Goal: Task Accomplishment & Management: Use online tool/utility

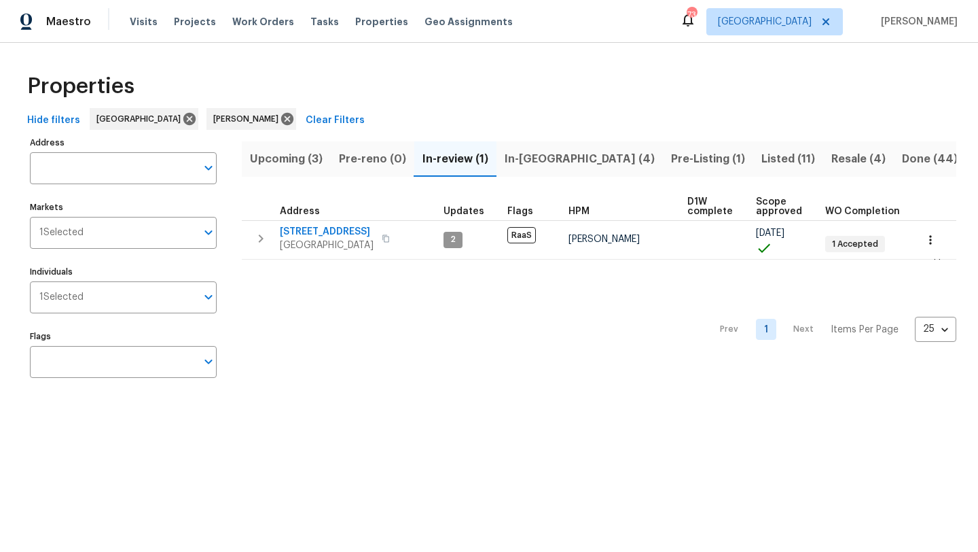
click at [753, 171] on button "Listed (11)" at bounding box center [788, 158] width 70 height 35
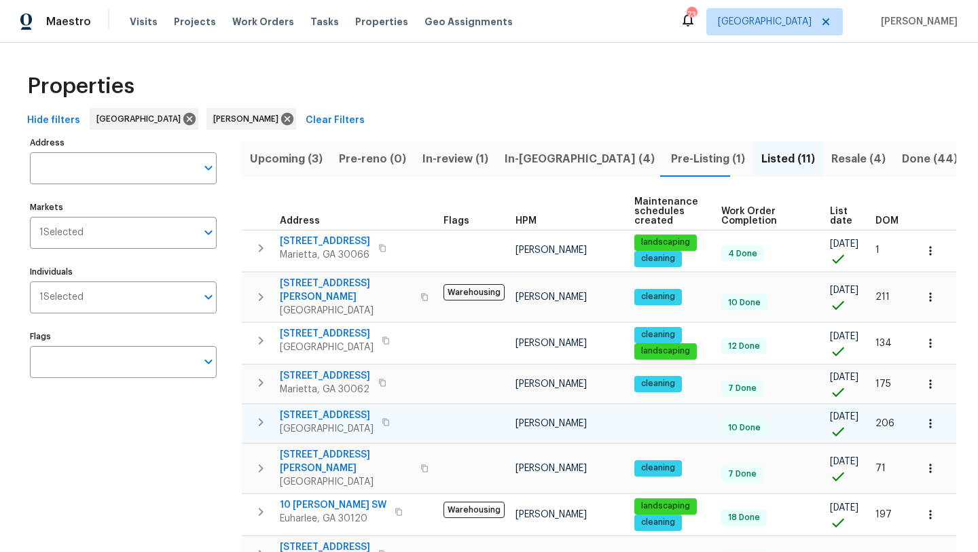
scroll to position [232, 0]
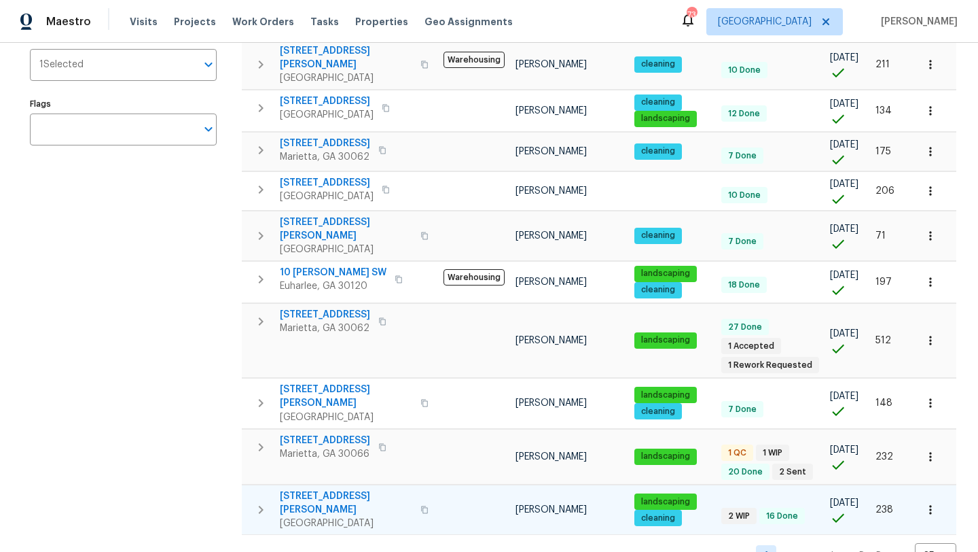
click at [363, 489] on span "4095 Maxanne Dr NW" at bounding box center [346, 502] width 132 height 27
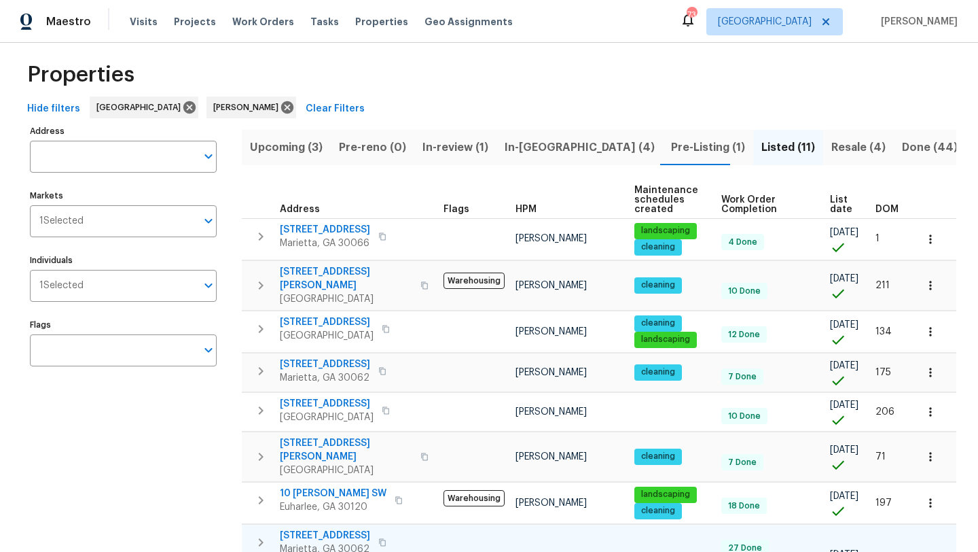
scroll to position [7, 0]
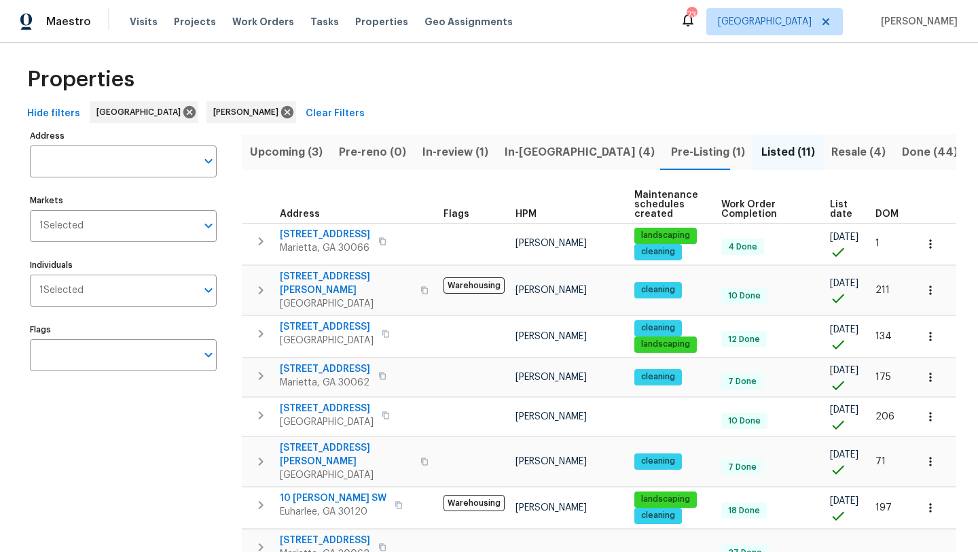
click at [831, 154] on span "Resale (4)" at bounding box center [858, 152] width 54 height 19
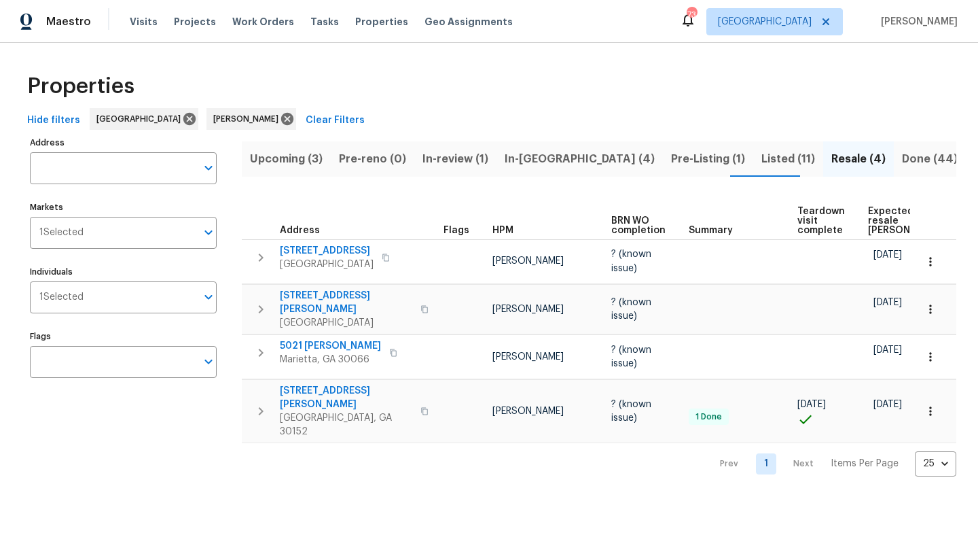
click at [457, 164] on span "In-review (1)" at bounding box center [456, 158] width 66 height 19
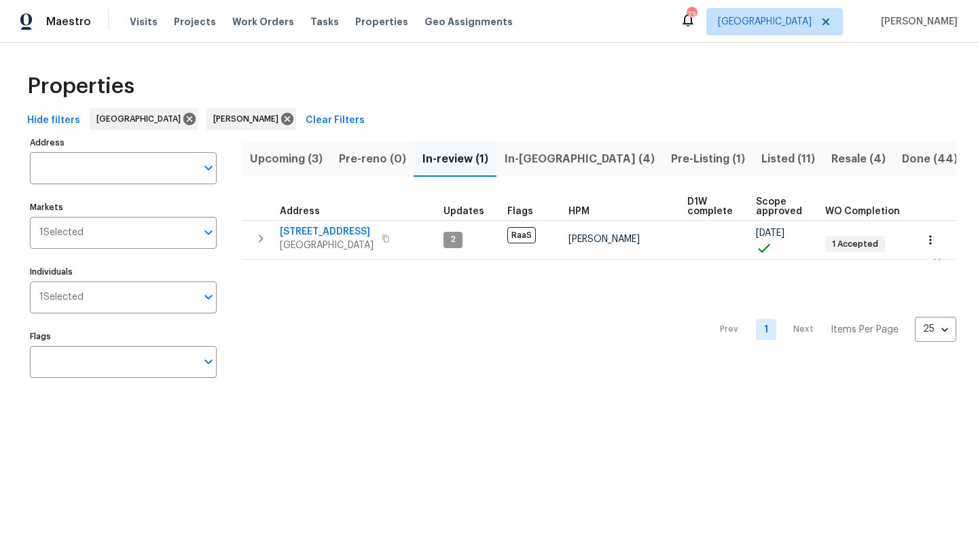
click at [297, 161] on span "Upcoming (3)" at bounding box center [286, 158] width 73 height 19
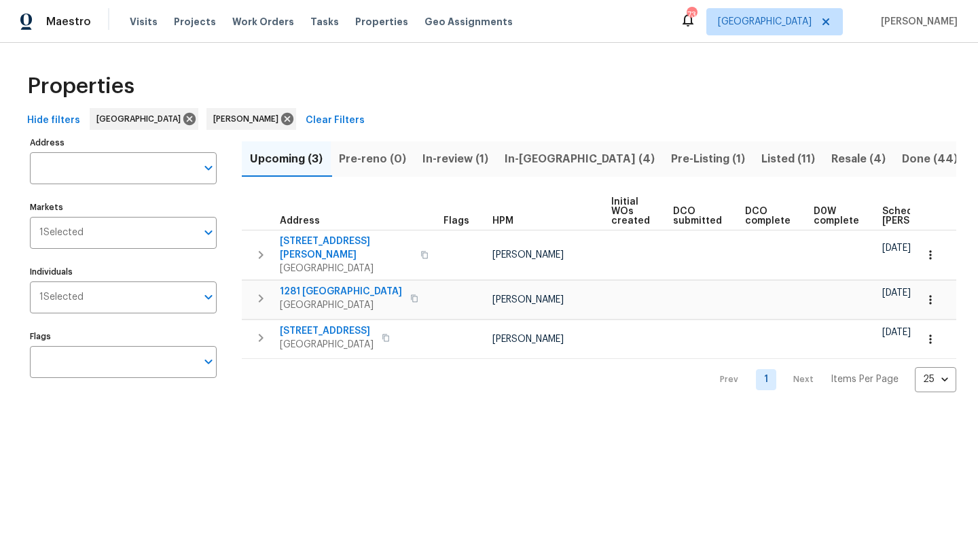
click at [433, 162] on span "In-review (1)" at bounding box center [456, 158] width 66 height 19
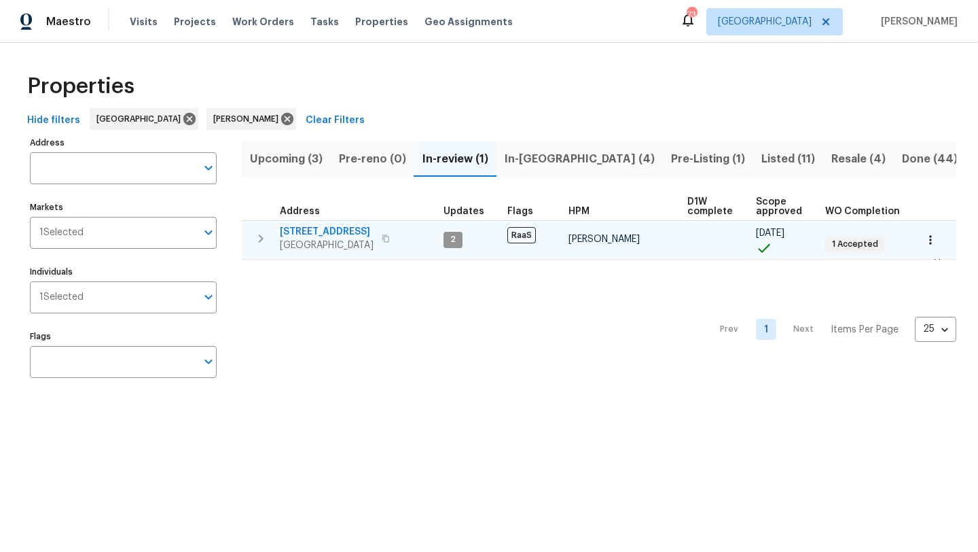
click at [382, 240] on icon "button" at bounding box center [386, 238] width 8 height 8
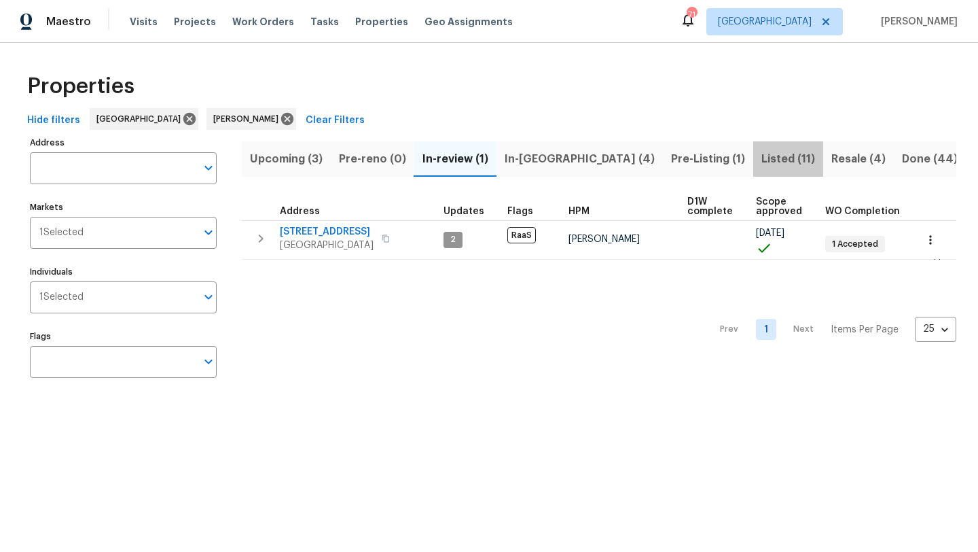
click at [762, 158] on span "Listed (11)" at bounding box center [789, 158] width 54 height 19
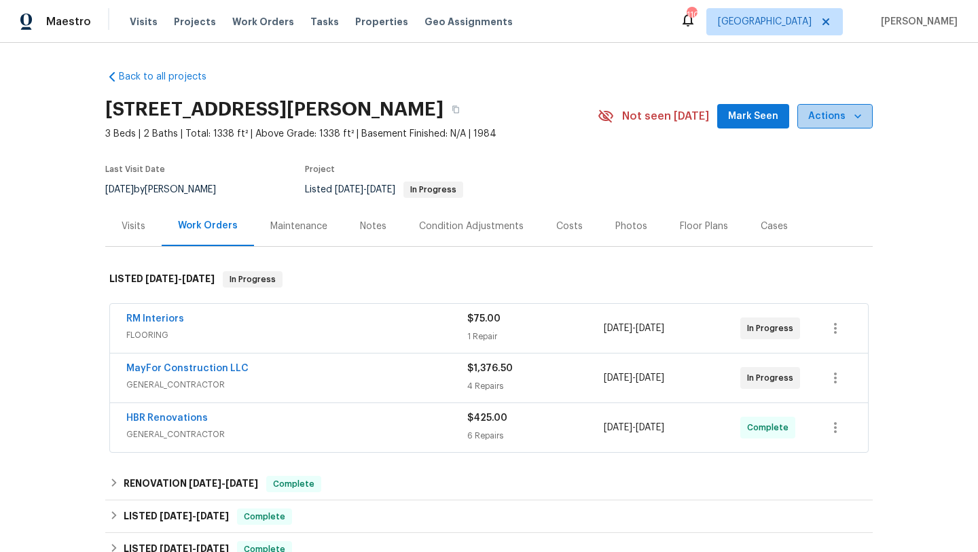
click at [863, 121] on icon "button" at bounding box center [858, 116] width 14 height 14
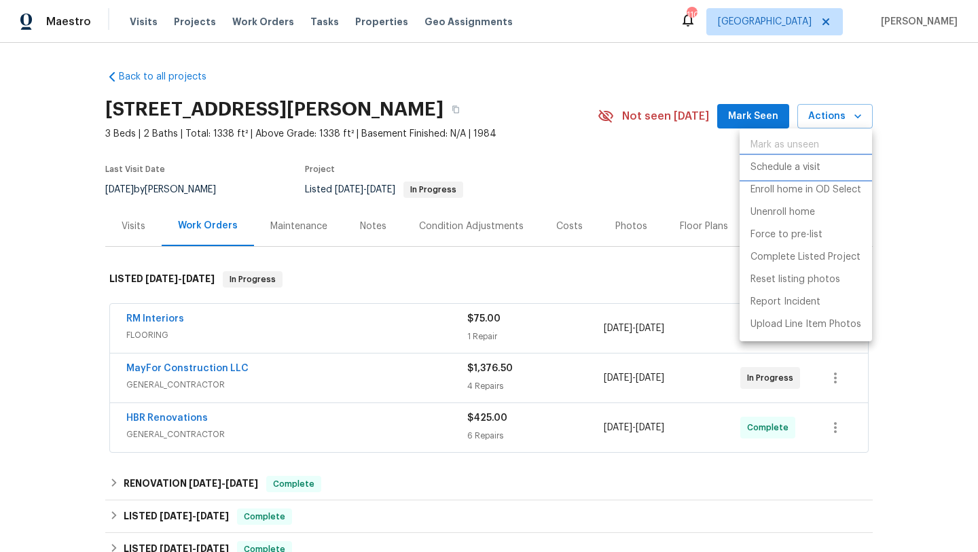
click at [818, 169] on p "Schedule a visit" at bounding box center [786, 167] width 70 height 14
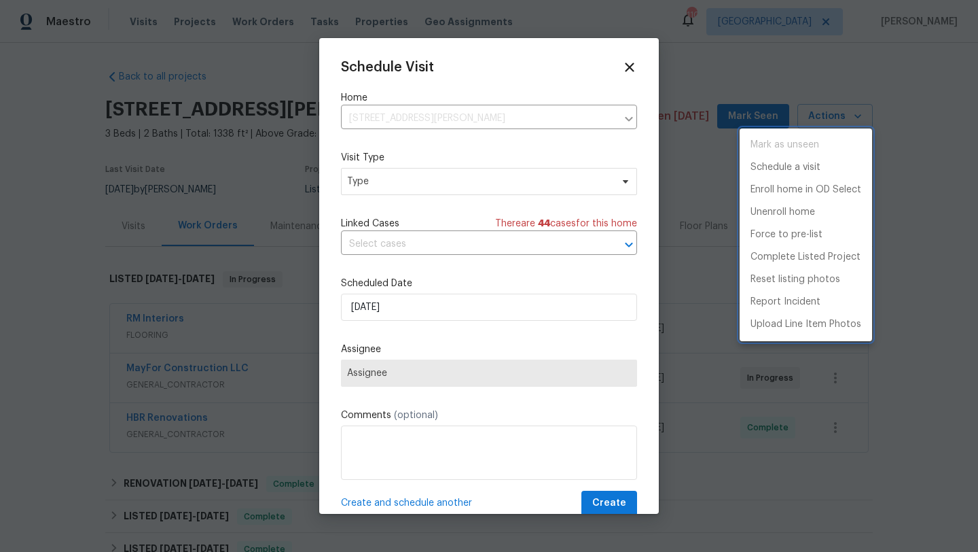
click at [462, 179] on div at bounding box center [489, 276] width 978 height 552
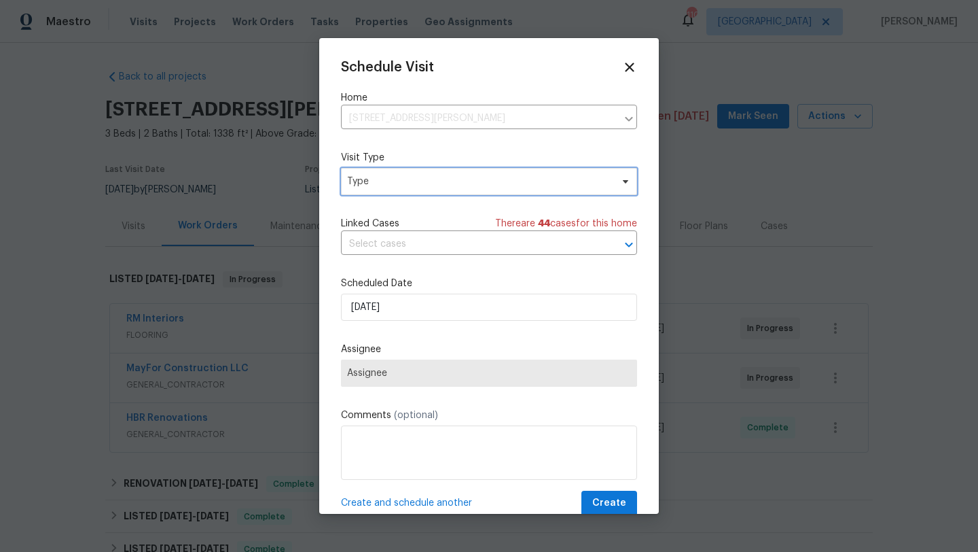
click at [452, 180] on span "Type" at bounding box center [479, 182] width 264 height 14
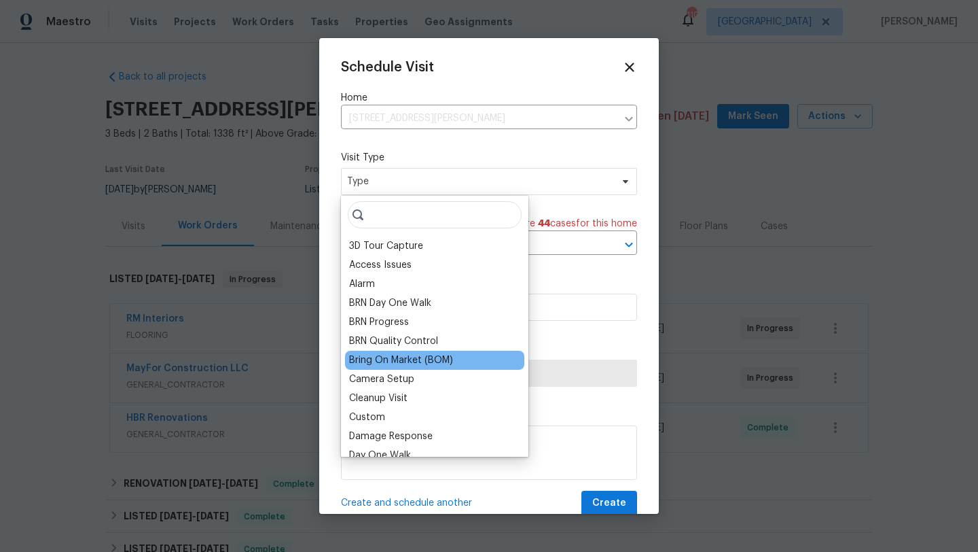
click at [398, 359] on div "Bring On Market (BOM)" at bounding box center [401, 360] width 104 height 14
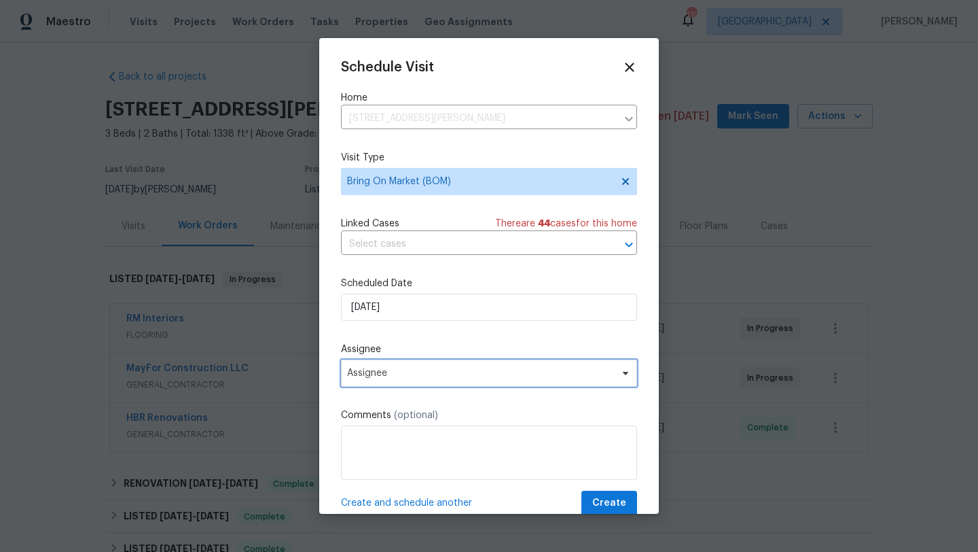
click at [429, 385] on span "Assignee" at bounding box center [489, 372] width 296 height 27
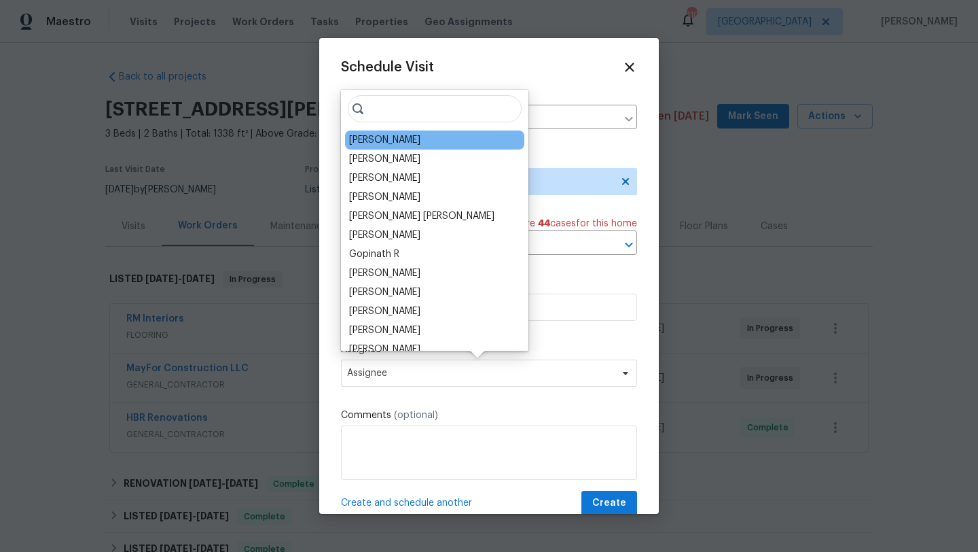
click at [399, 143] on div "[PERSON_NAME]" at bounding box center [384, 140] width 71 height 14
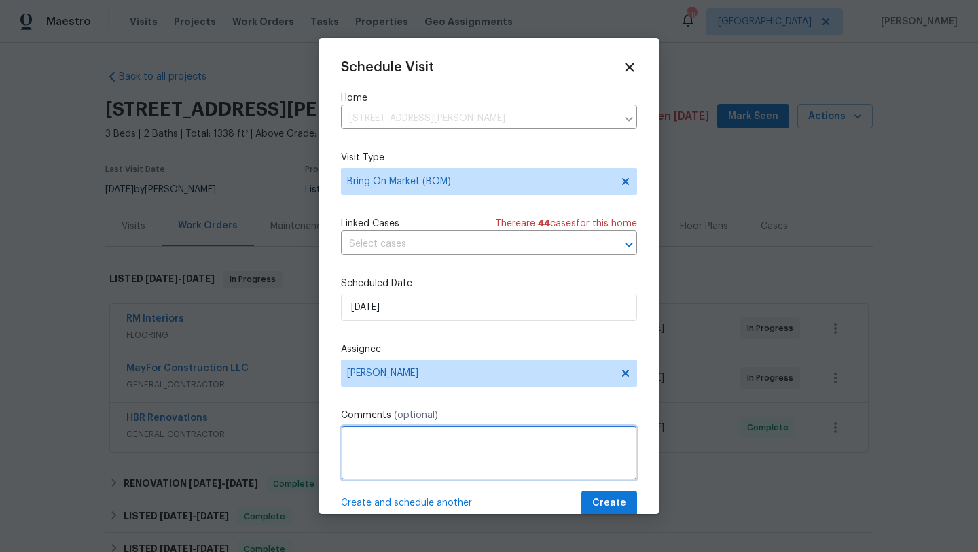
click at [539, 469] on textarea at bounding box center [489, 452] width 296 height 54
type textarea "Bring home BOM"
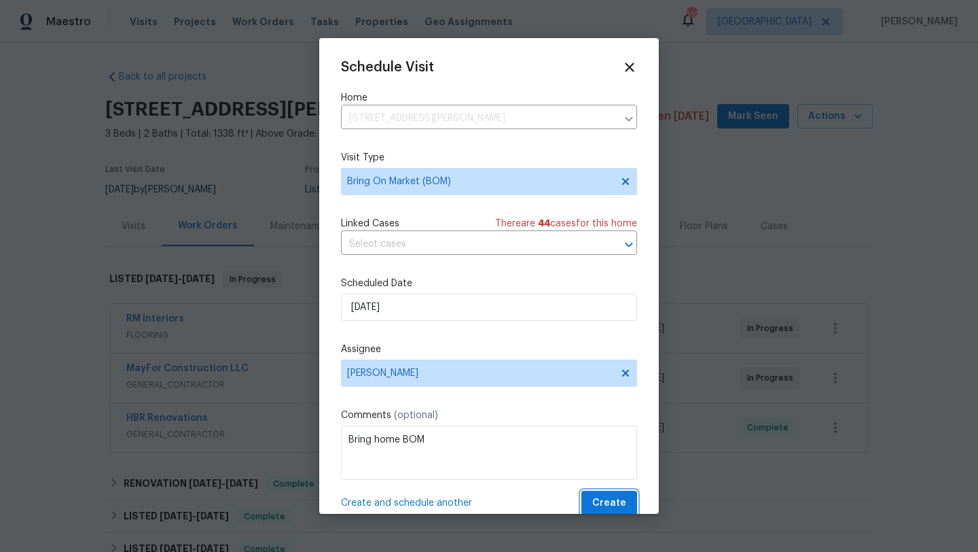
click at [622, 499] on span "Create" at bounding box center [609, 503] width 34 height 17
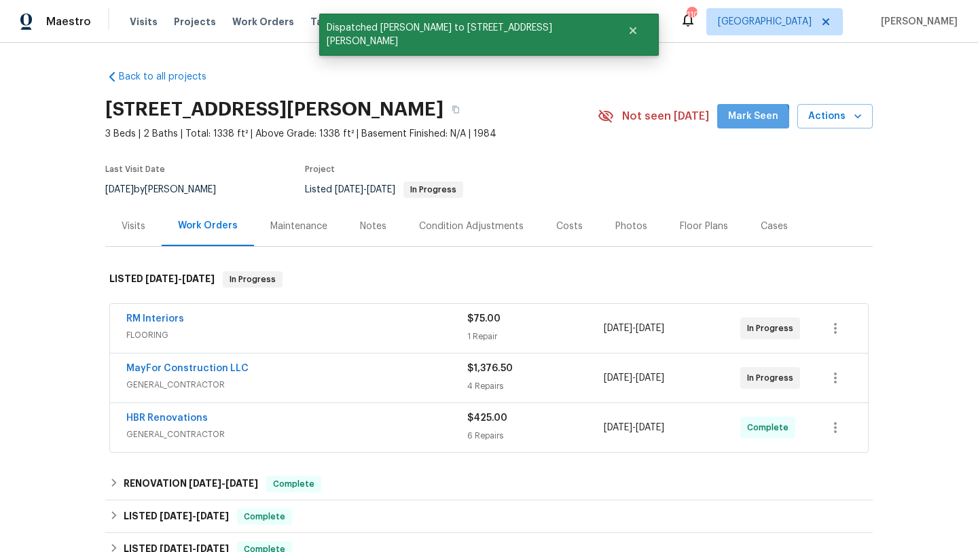
click at [747, 120] on span "Mark Seen" at bounding box center [753, 116] width 50 height 17
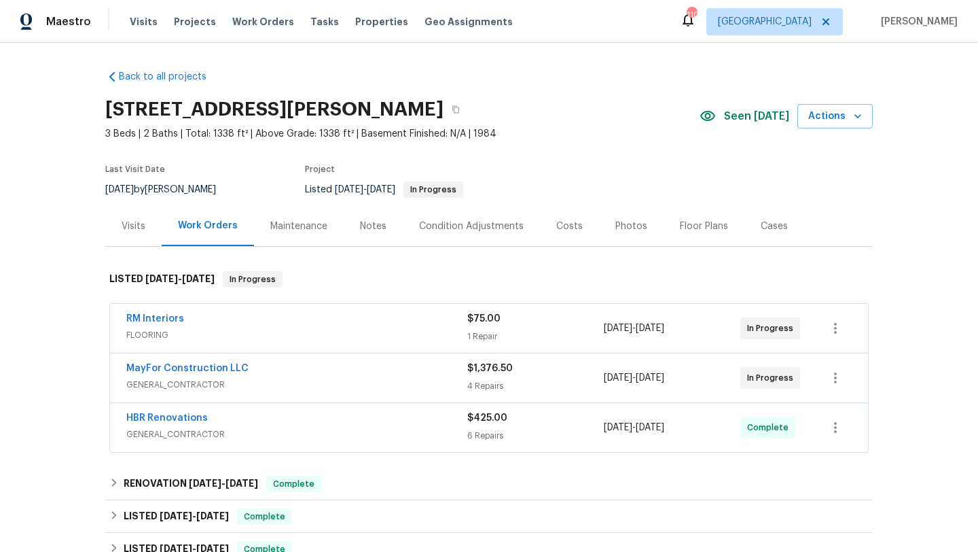
click at [340, 375] on div "MayFor Construction LLC" at bounding box center [296, 369] width 341 height 16
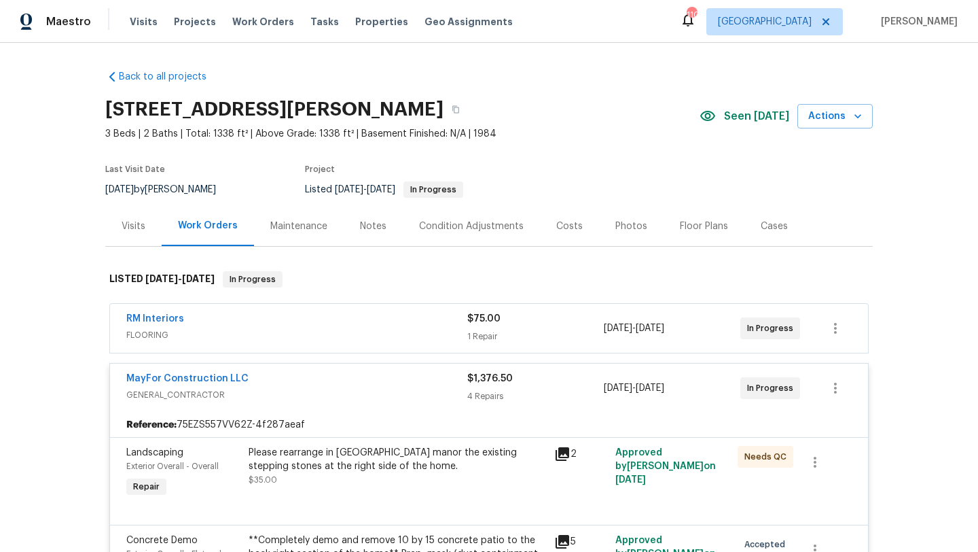
click at [624, 226] on div "Photos" at bounding box center [631, 226] width 32 height 14
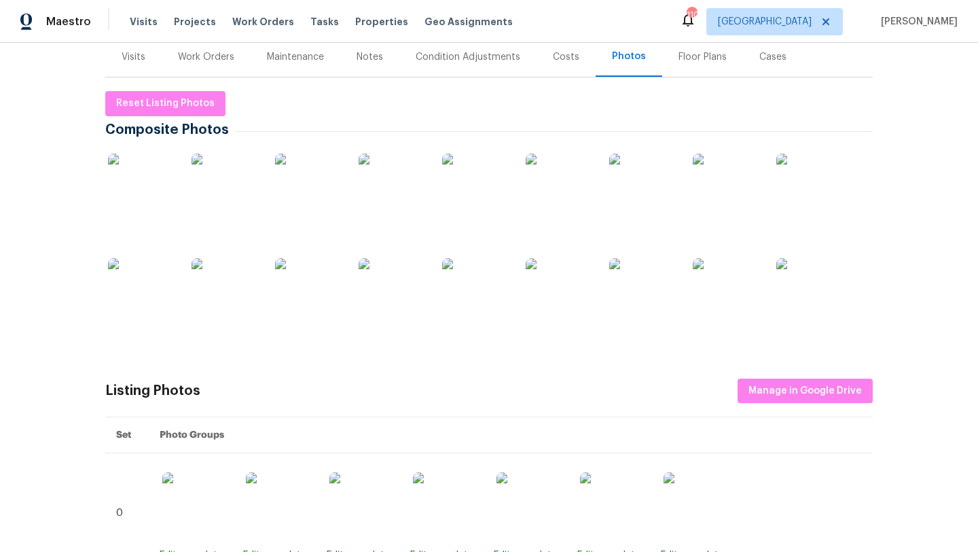
scroll to position [170, 0]
click at [486, 289] on img at bounding box center [476, 291] width 68 height 68
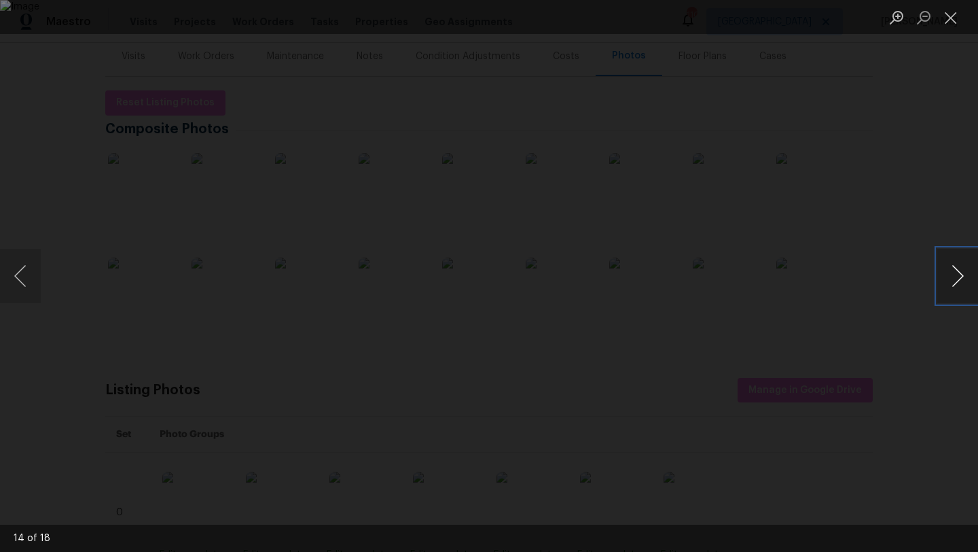
click at [961, 272] on button "Next image" at bounding box center [957, 276] width 41 height 54
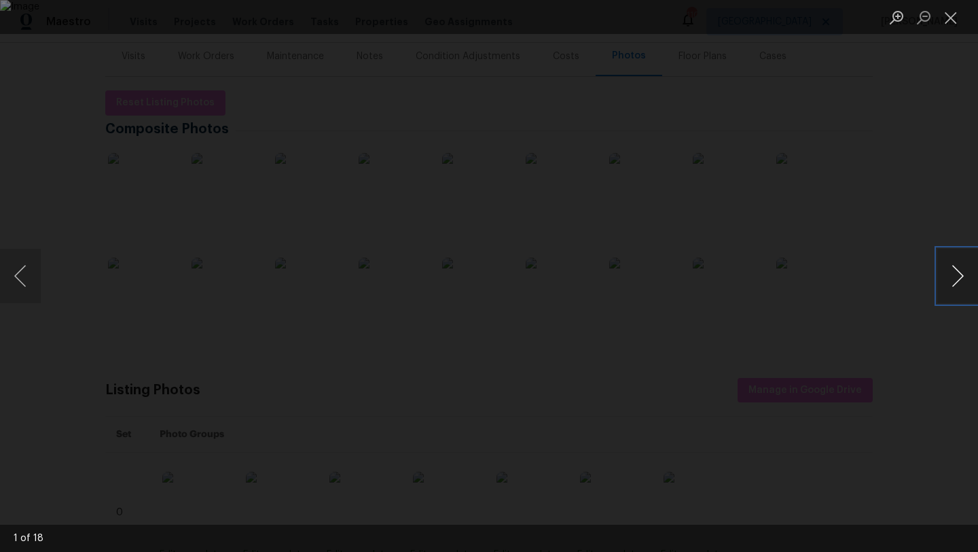
click at [961, 272] on button "Next image" at bounding box center [957, 276] width 41 height 54
click at [961, 273] on button "Next image" at bounding box center [957, 276] width 41 height 54
click at [961, 274] on button "Next image" at bounding box center [957, 276] width 41 height 54
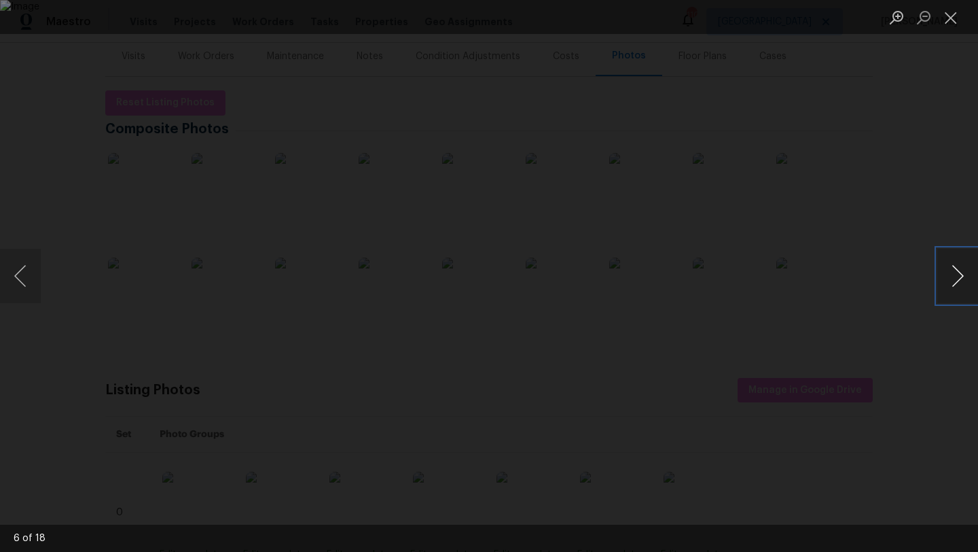
click at [961, 274] on button "Next image" at bounding box center [957, 276] width 41 height 54
click at [870, 76] on div "Lightbox" at bounding box center [489, 276] width 978 height 552
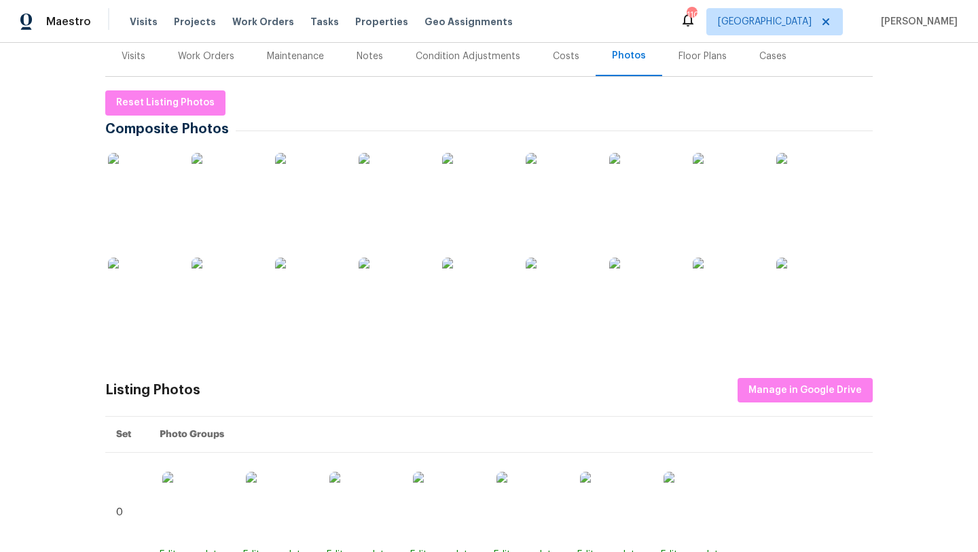
scroll to position [0, 0]
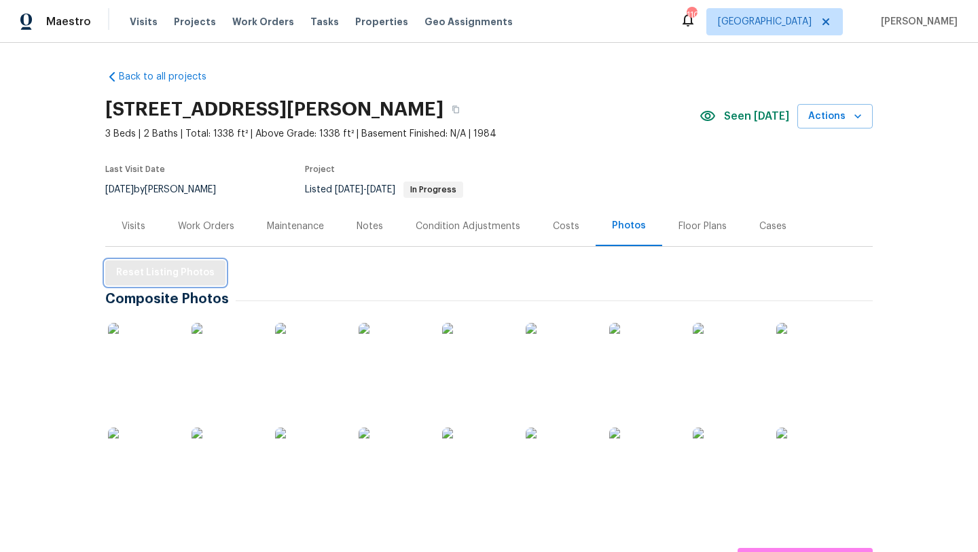
click at [192, 270] on span "Reset Listing Photos" at bounding box center [165, 272] width 99 height 17
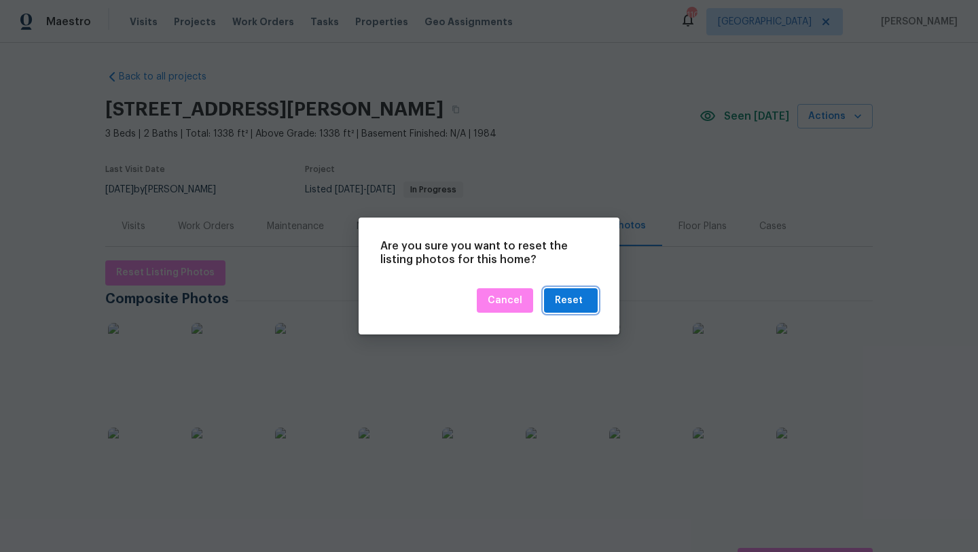
click at [574, 304] on div "Reset" at bounding box center [569, 300] width 28 height 17
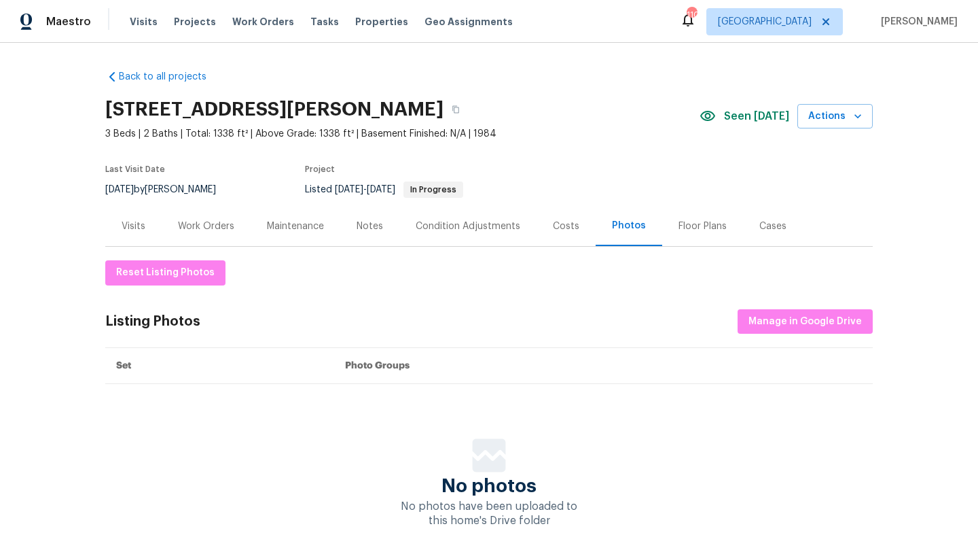
click at [135, 232] on div "Visits" at bounding box center [134, 226] width 24 height 14
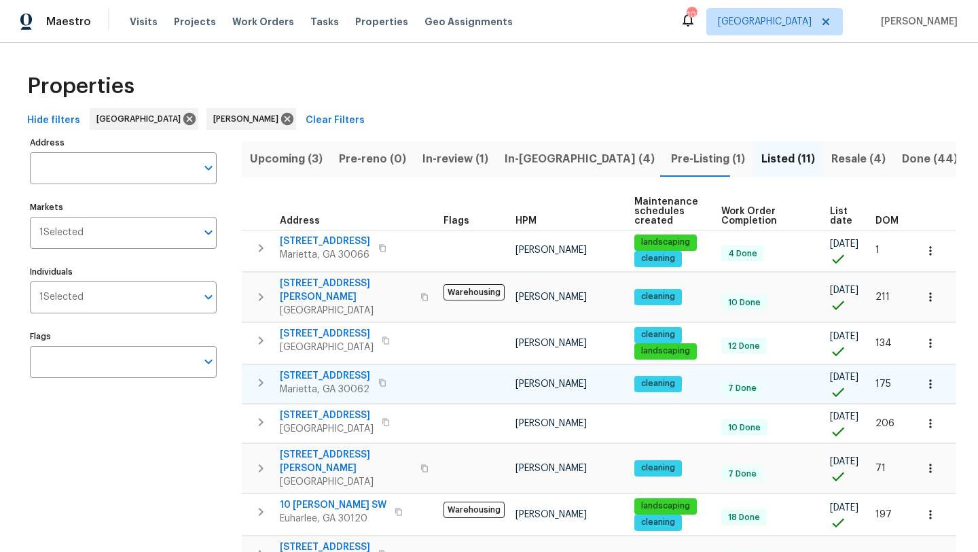
scroll to position [230, 0]
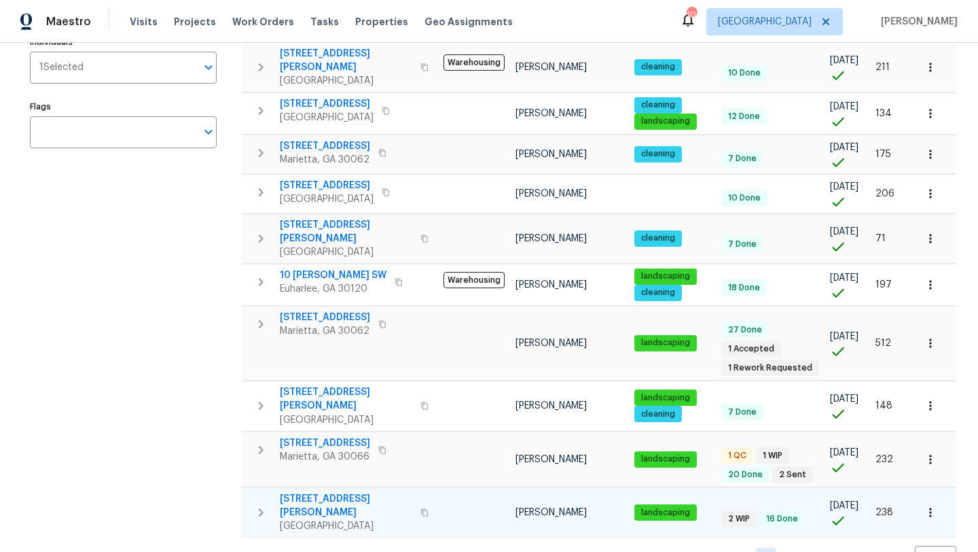
click at [420, 508] on icon "button" at bounding box center [424, 512] width 8 height 8
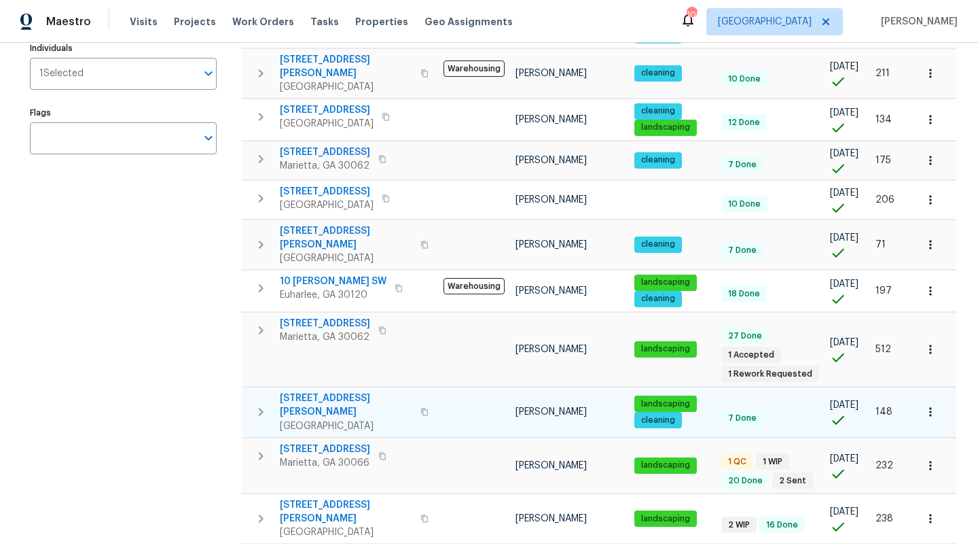
scroll to position [0, 0]
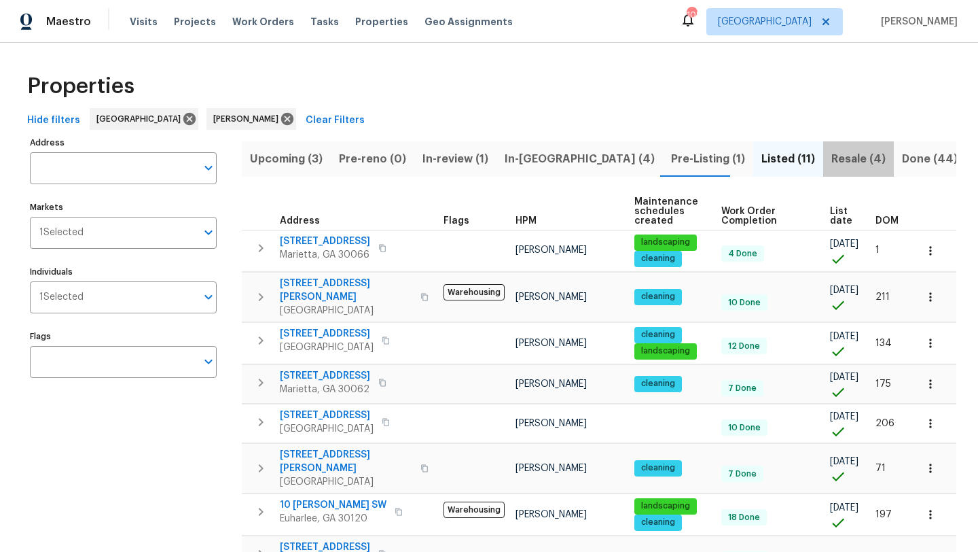
click at [831, 166] on span "Resale (4)" at bounding box center [858, 158] width 54 height 19
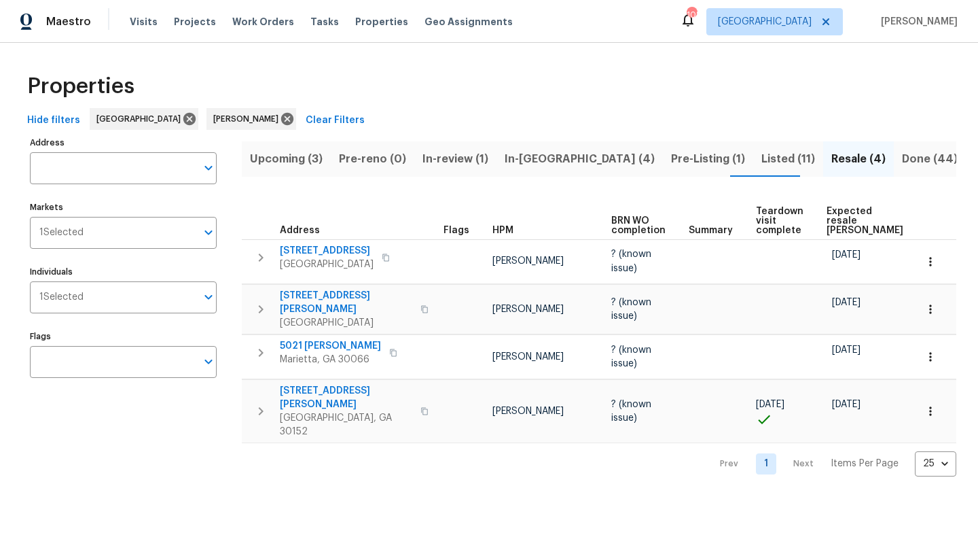
click at [762, 162] on span "Listed (11)" at bounding box center [789, 158] width 54 height 19
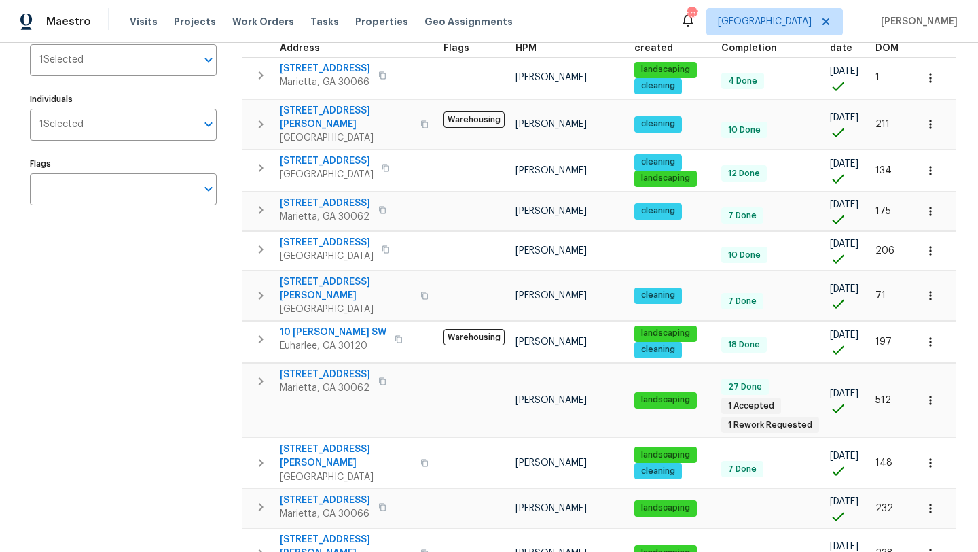
scroll to position [230, 0]
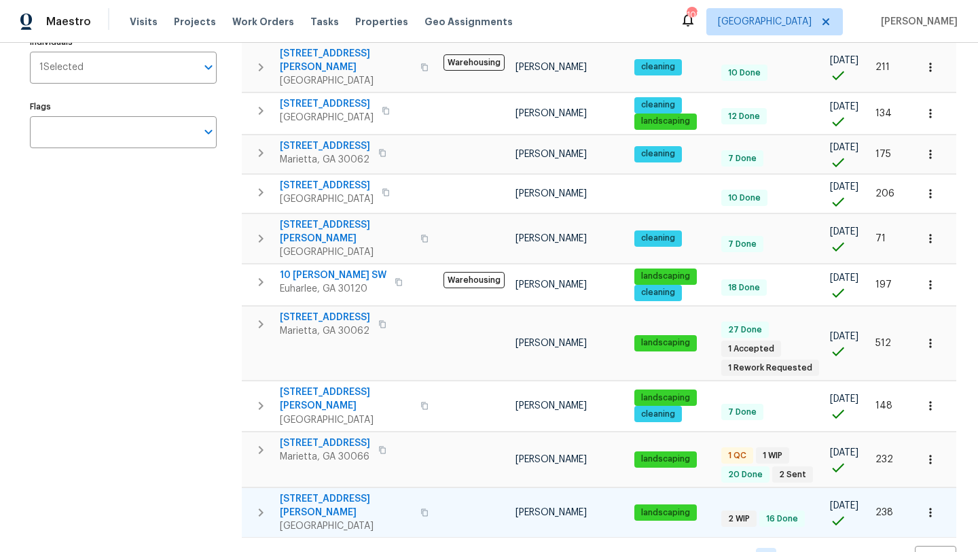
click at [314, 492] on span "4095 Maxanne Dr NW" at bounding box center [346, 505] width 132 height 27
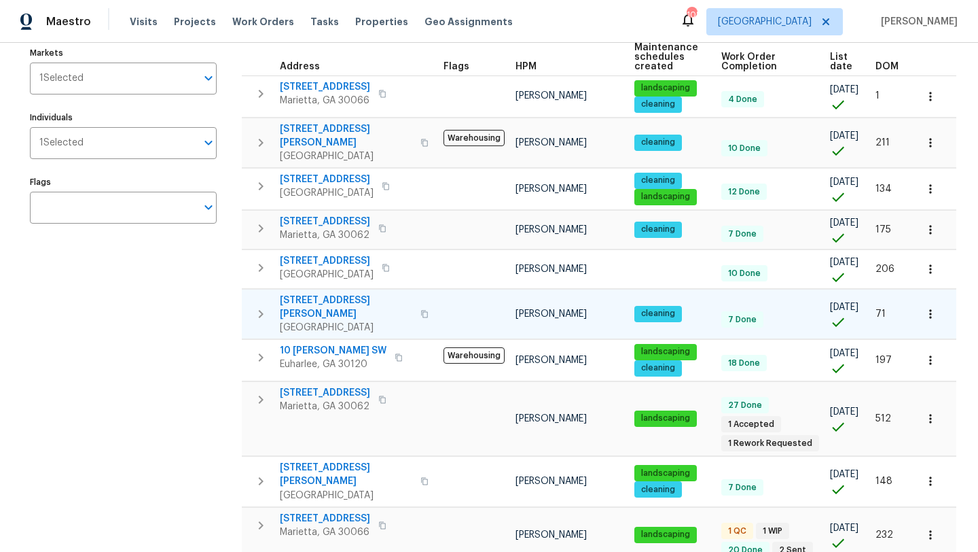
scroll to position [0, 0]
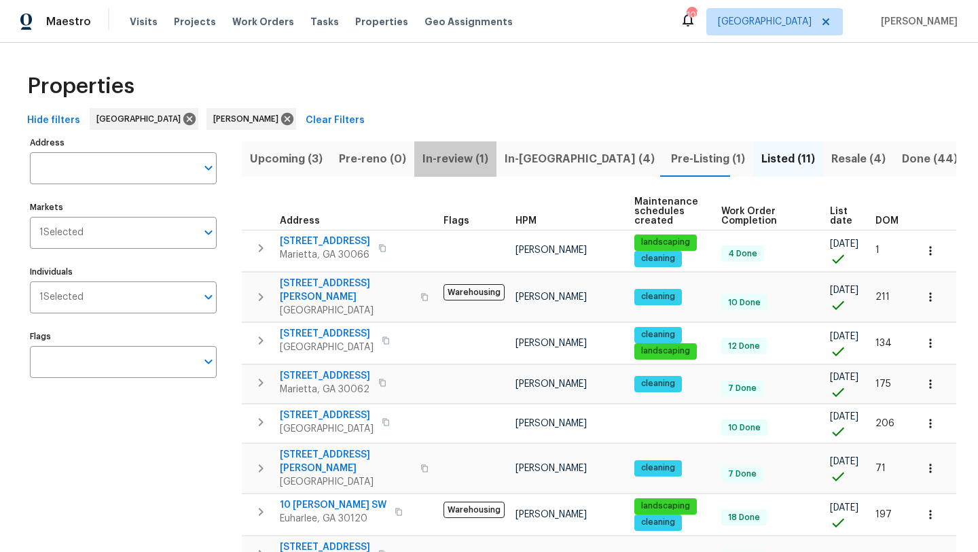
click at [461, 157] on span "In-review (1)" at bounding box center [456, 158] width 66 height 19
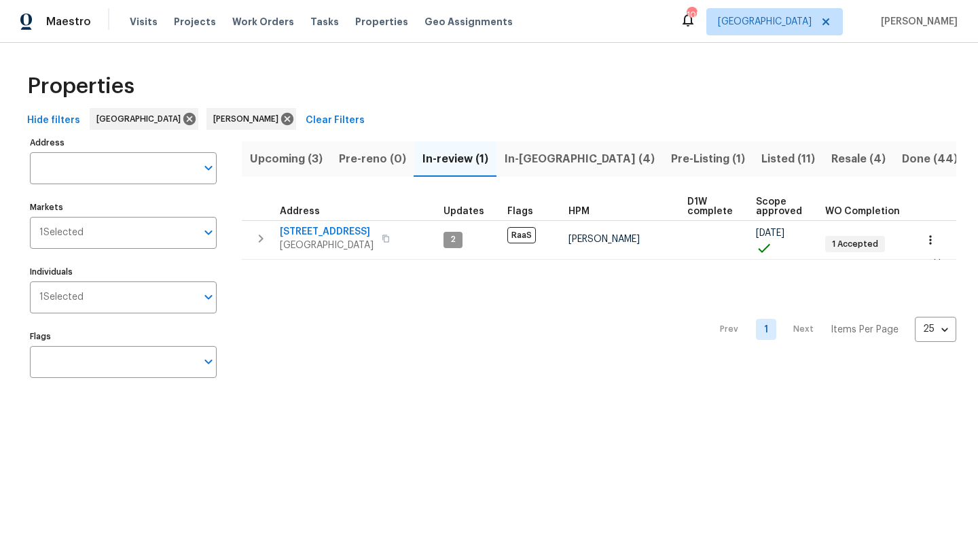
click at [529, 165] on span "In-reno (4)" at bounding box center [580, 158] width 150 height 19
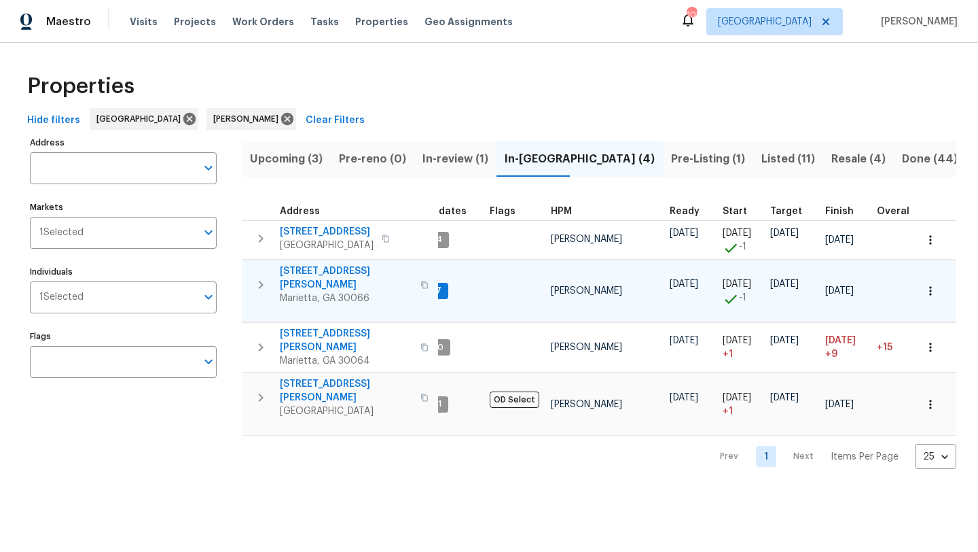
scroll to position [0, 16]
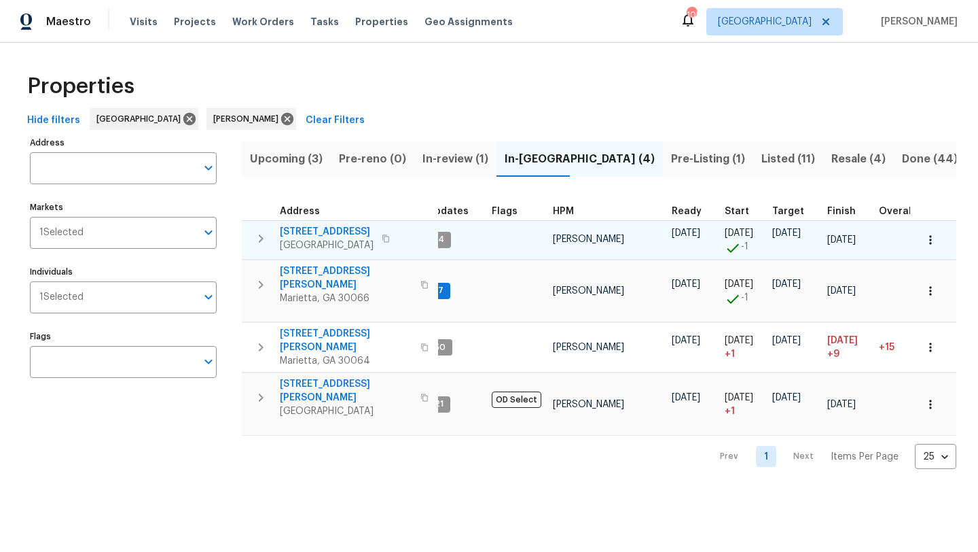
click at [340, 232] on span "503 Rendezvous Rd" at bounding box center [327, 232] width 94 height 14
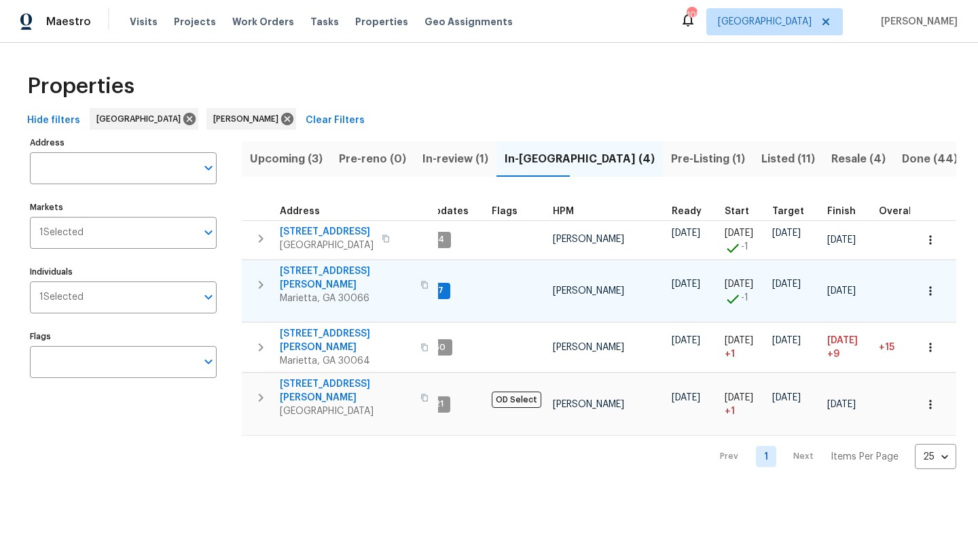
click at [326, 274] on span "4108 Christacy Way" at bounding box center [346, 277] width 132 height 27
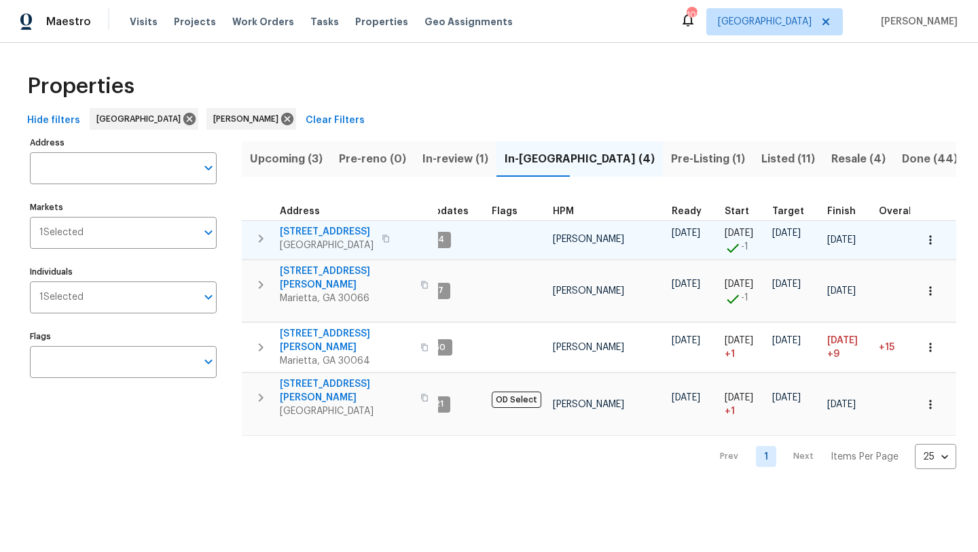
scroll to position [0, 0]
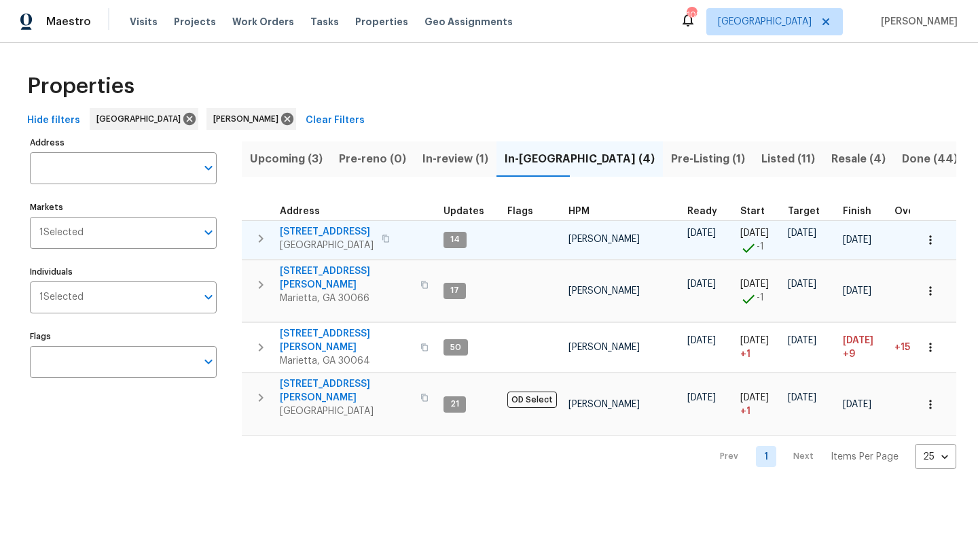
click at [324, 228] on span "503 Rendezvous Rd" at bounding box center [327, 232] width 94 height 14
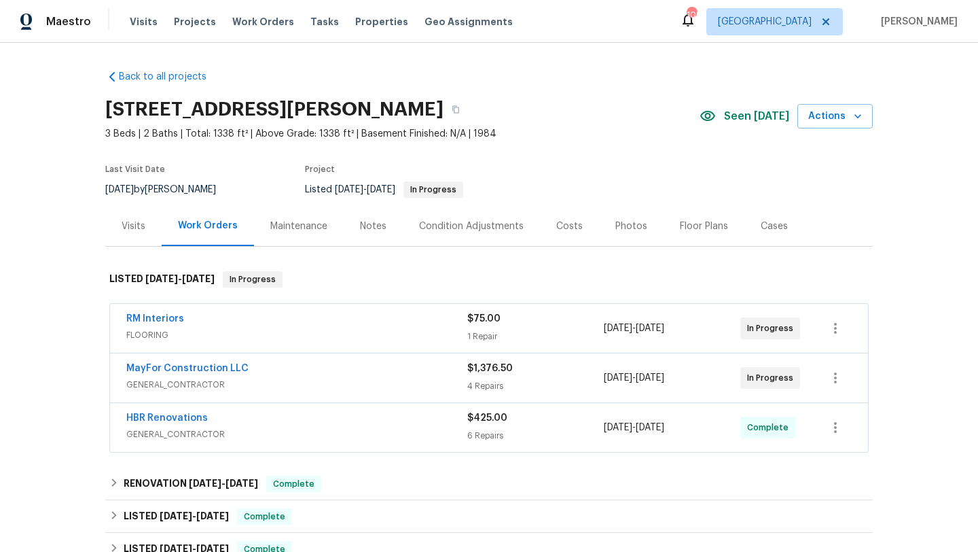
click at [634, 237] on div "Photos" at bounding box center [631, 226] width 65 height 40
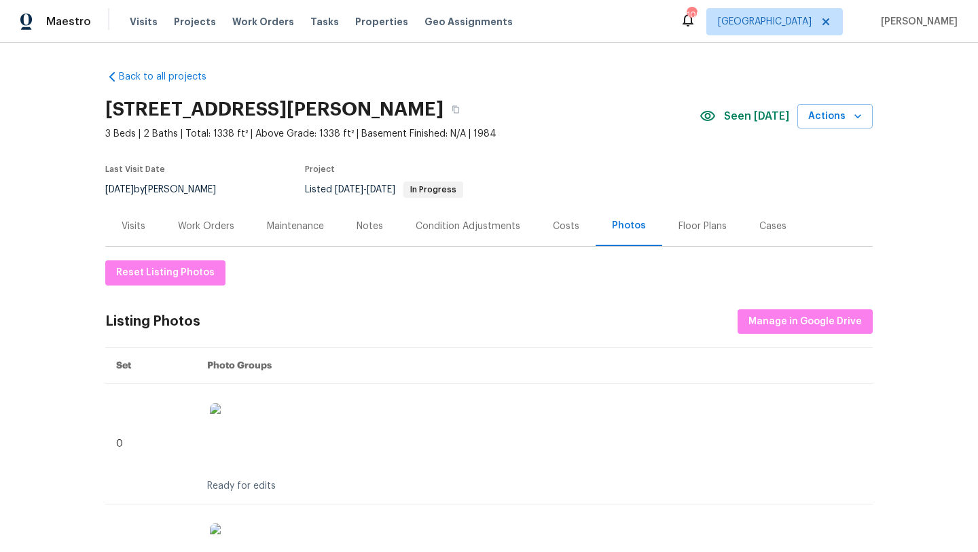
click at [120, 231] on div "Visits" at bounding box center [133, 226] width 56 height 40
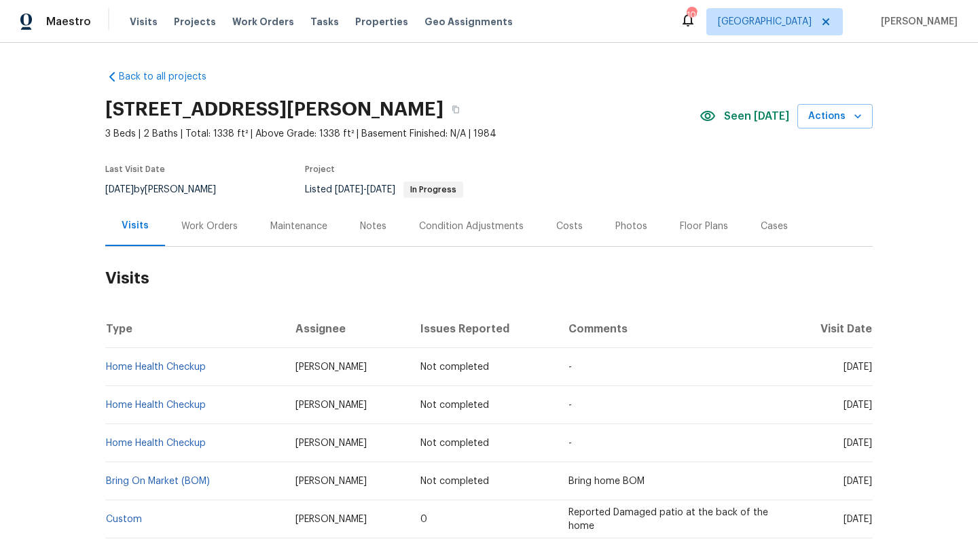
click at [185, 226] on div "Work Orders" at bounding box center [209, 226] width 56 height 14
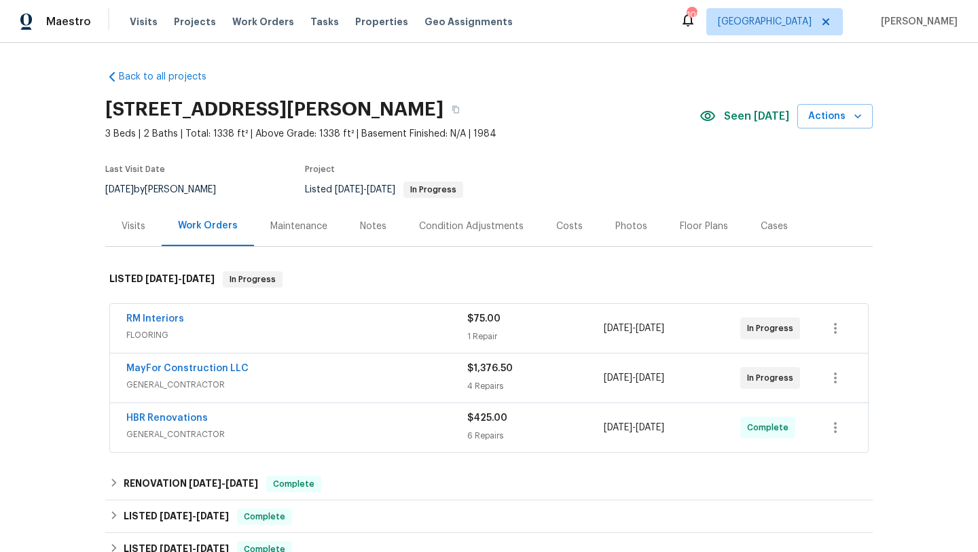
scroll to position [23, 0]
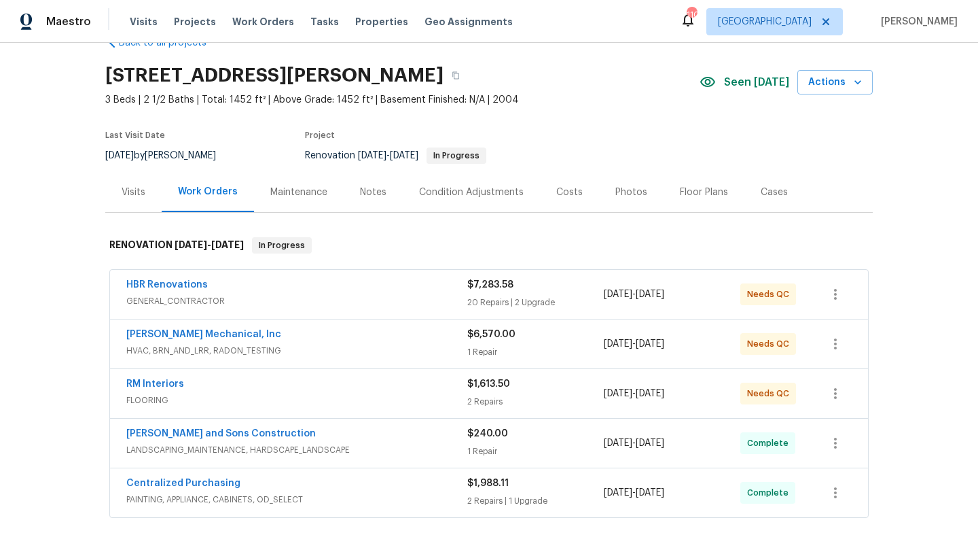
scroll to position [37, 0]
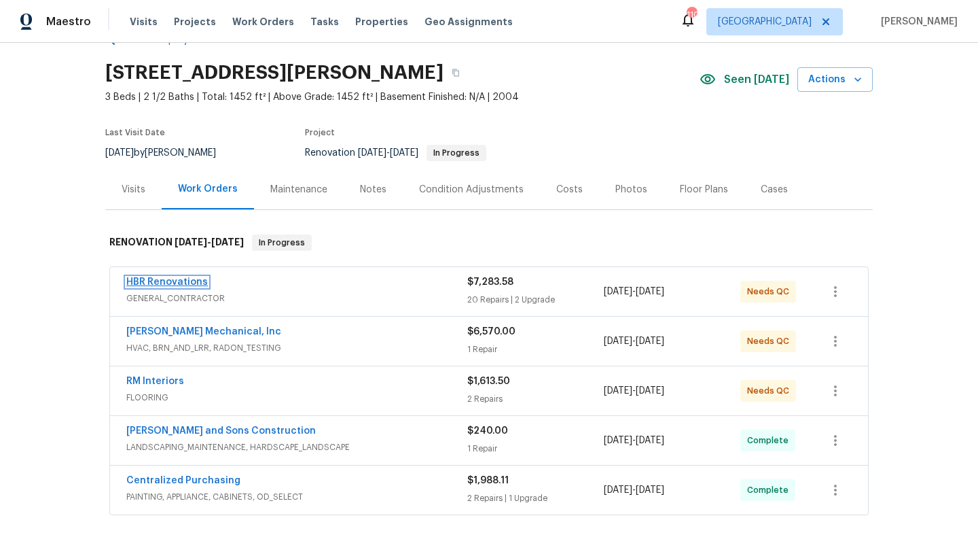
click at [198, 282] on link "HBR Renovations" at bounding box center [167, 282] width 82 height 10
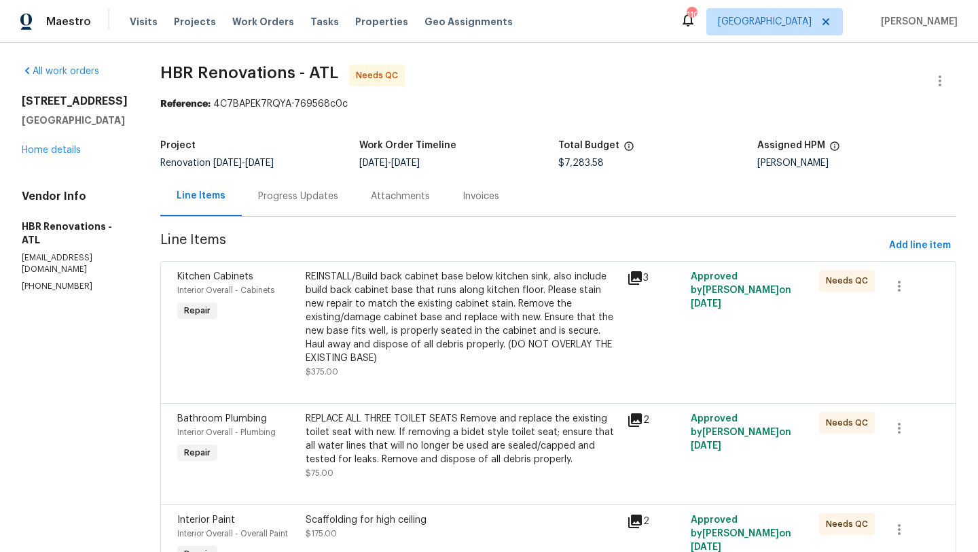
click at [295, 196] on div "Progress Updates" at bounding box center [298, 197] width 80 height 14
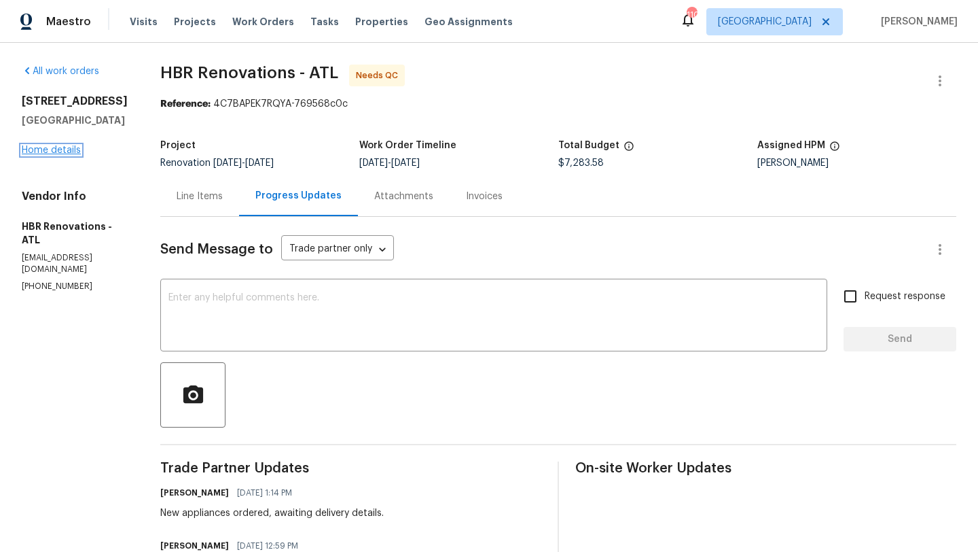
click at [71, 155] on link "Home details" at bounding box center [51, 150] width 59 height 10
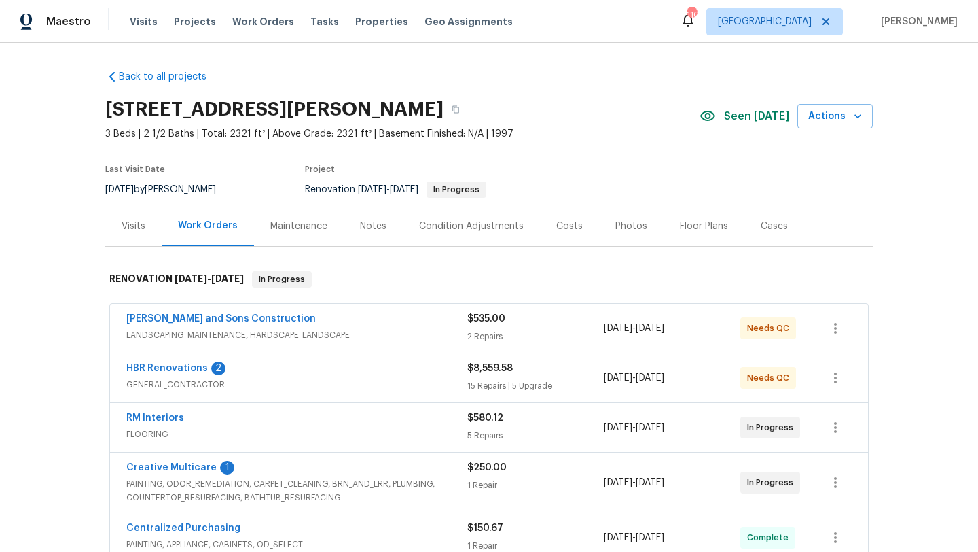
scroll to position [16, 0]
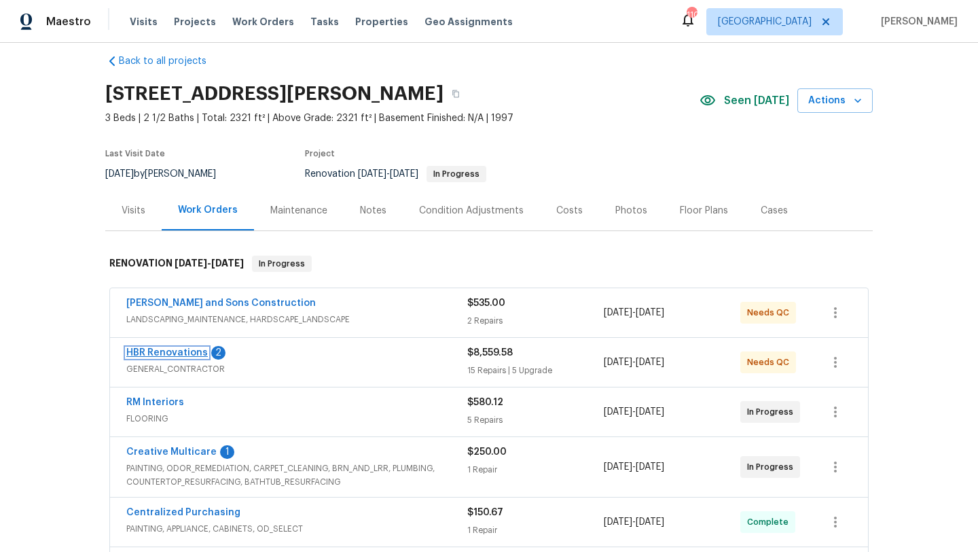
click at [195, 351] on link "HBR Renovations" at bounding box center [167, 353] width 82 height 10
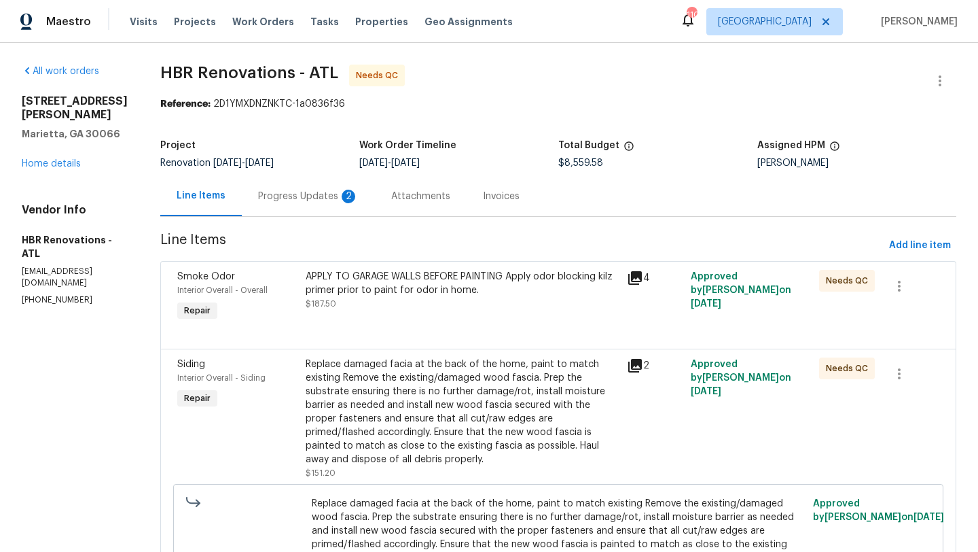
click at [314, 202] on div "Progress Updates 2" at bounding box center [308, 197] width 101 height 14
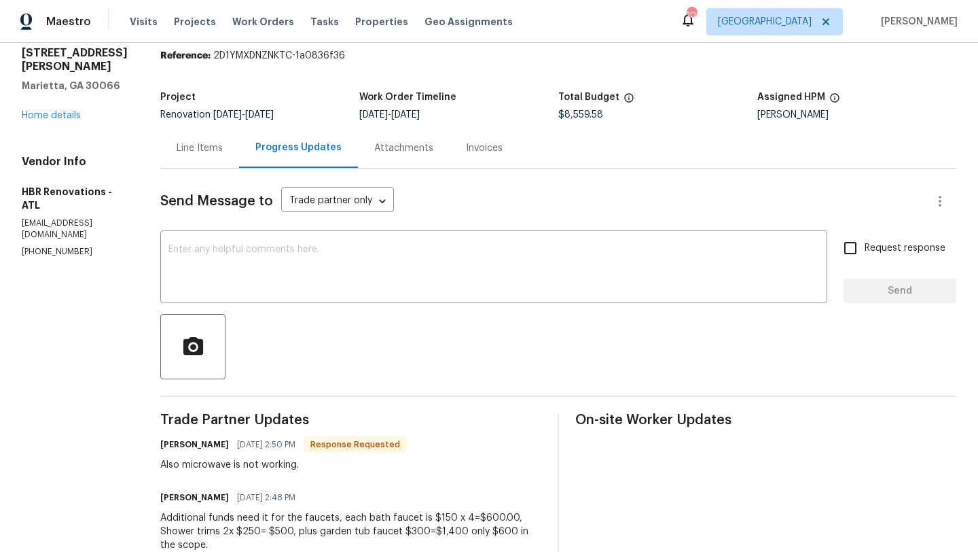
scroll to position [43, 0]
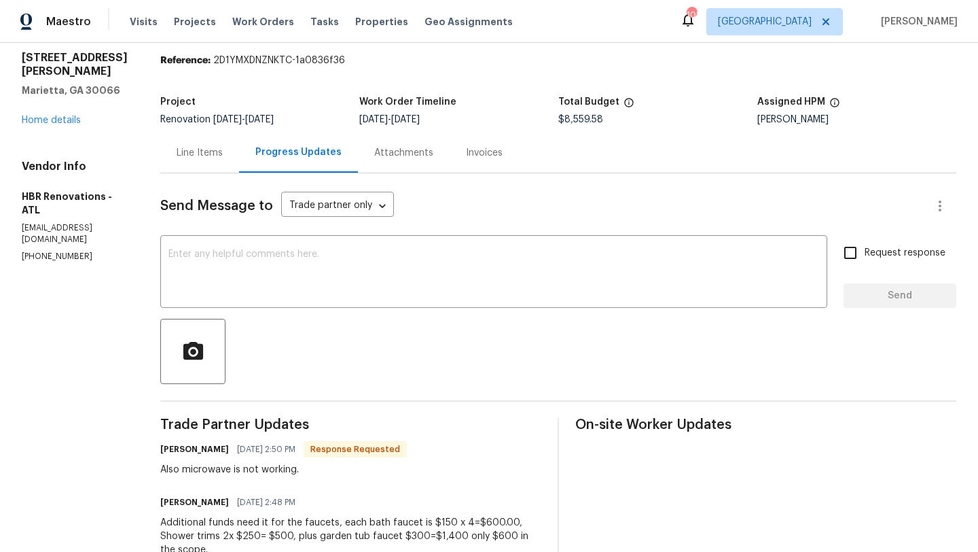
click at [196, 162] on div "Line Items" at bounding box center [199, 152] width 79 height 40
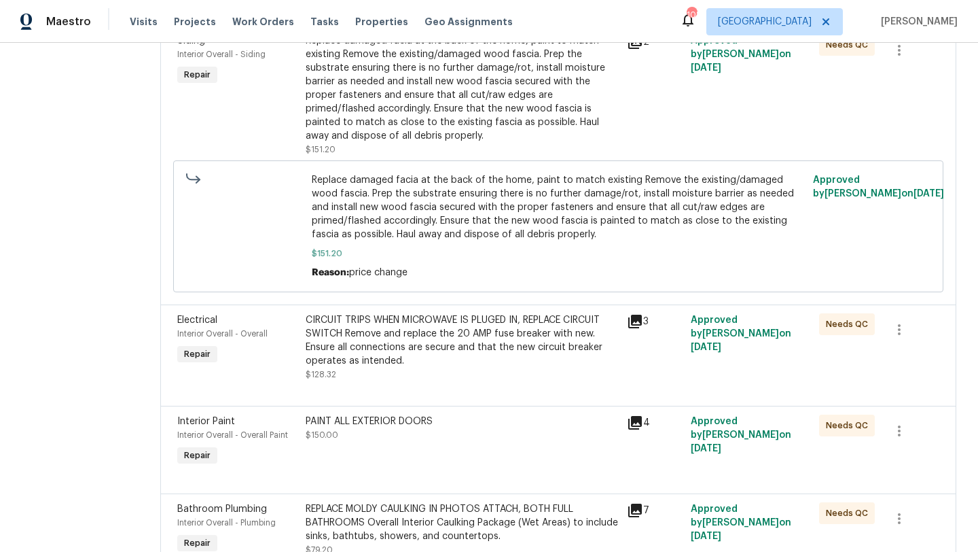
scroll to position [324, 0]
click at [212, 322] on span "Electrical" at bounding box center [197, 320] width 40 height 10
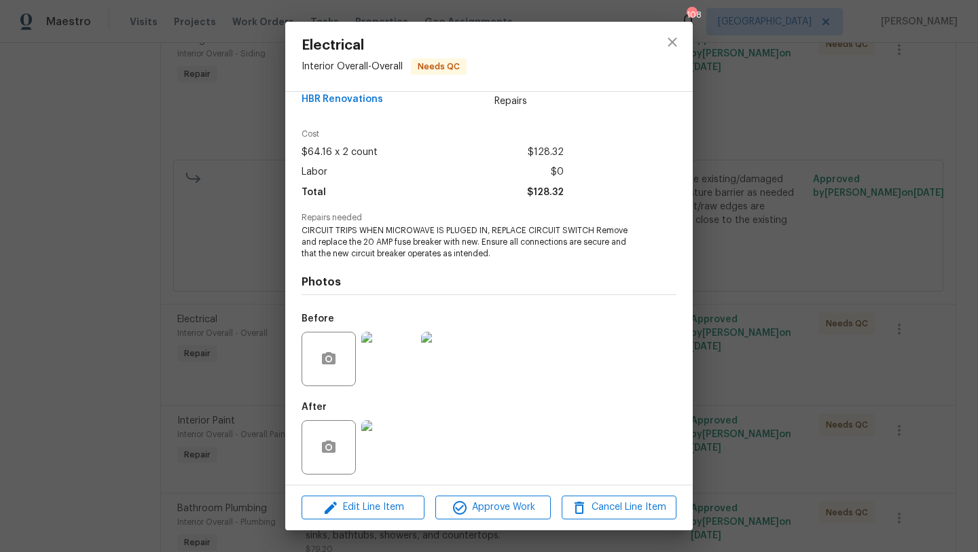
scroll to position [29, 0]
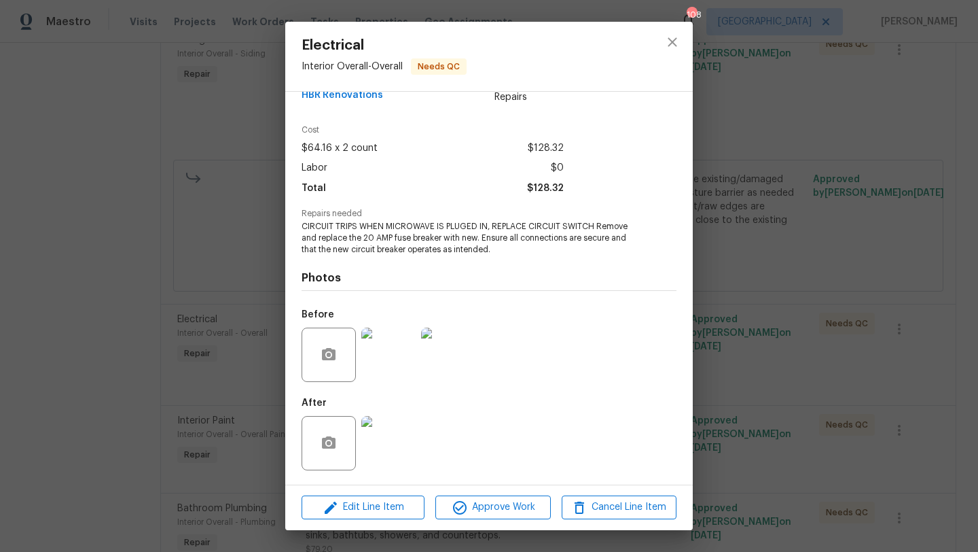
click at [387, 429] on img at bounding box center [388, 443] width 54 height 54
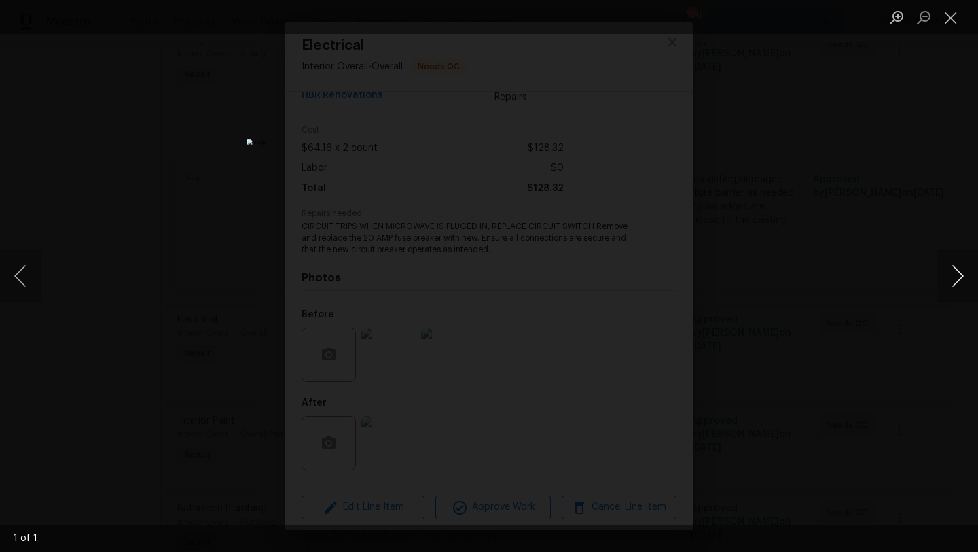
click at [964, 274] on button "Next image" at bounding box center [957, 276] width 41 height 54
click at [958, 23] on button "Close lightbox" at bounding box center [950, 17] width 27 height 24
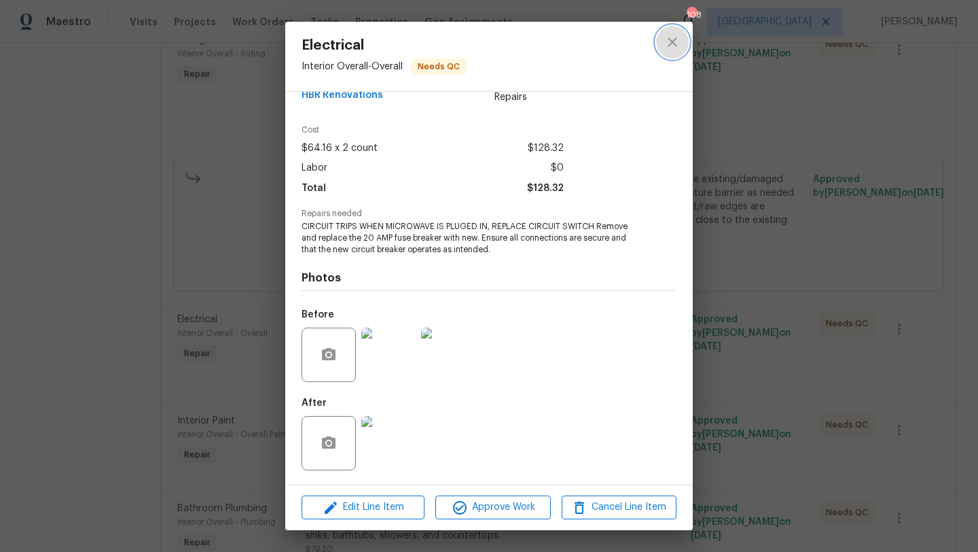
click at [668, 49] on icon "close" at bounding box center [672, 42] width 16 height 16
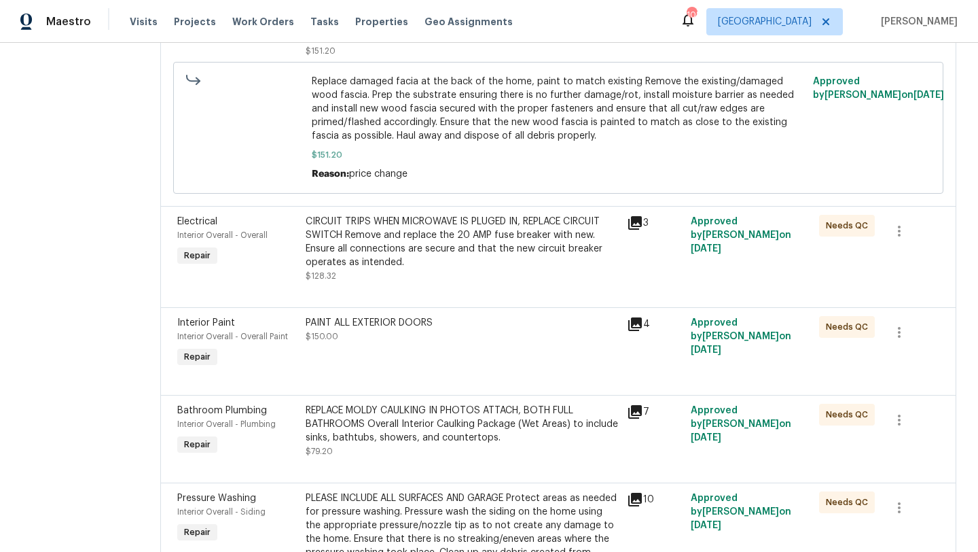
scroll to position [414, 0]
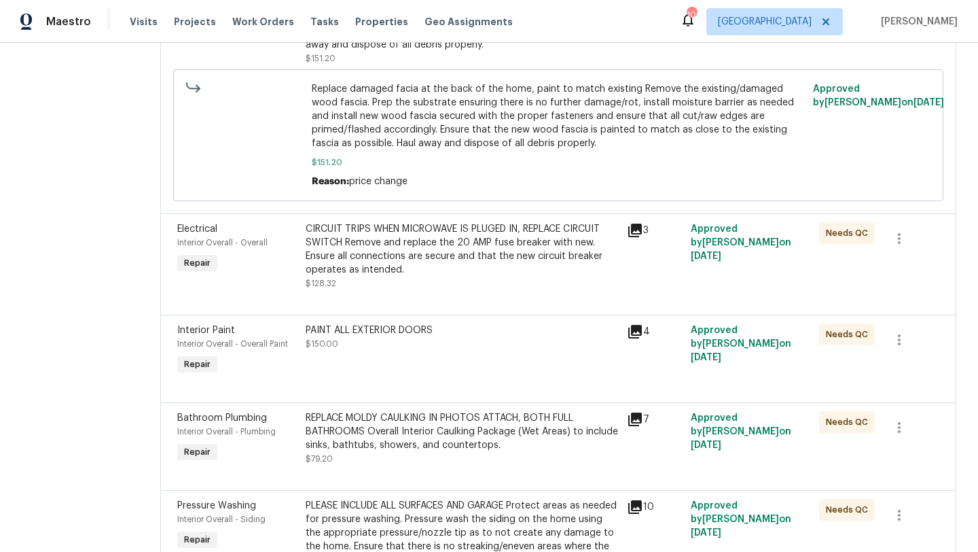
click at [202, 230] on span "Electrical" at bounding box center [197, 229] width 40 height 10
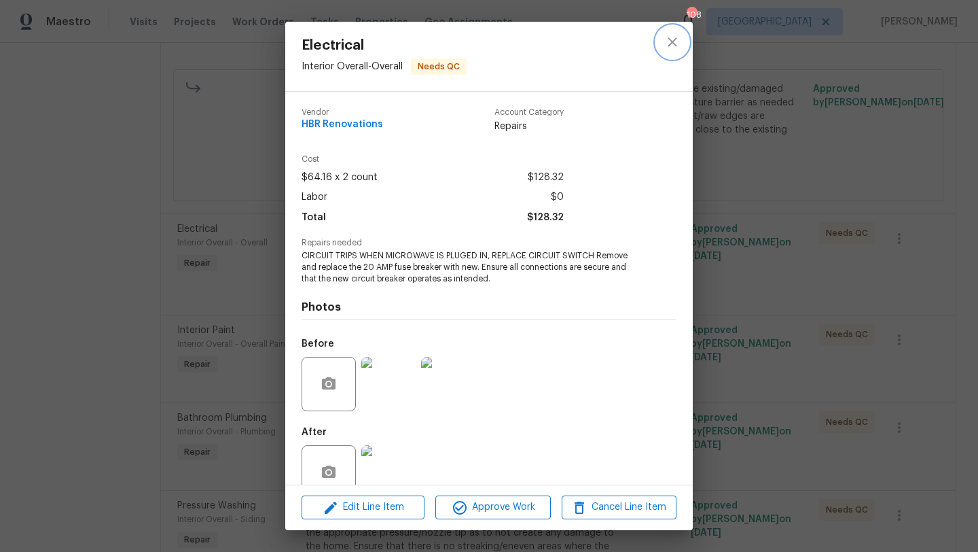
click at [679, 45] on icon "close" at bounding box center [672, 42] width 16 height 16
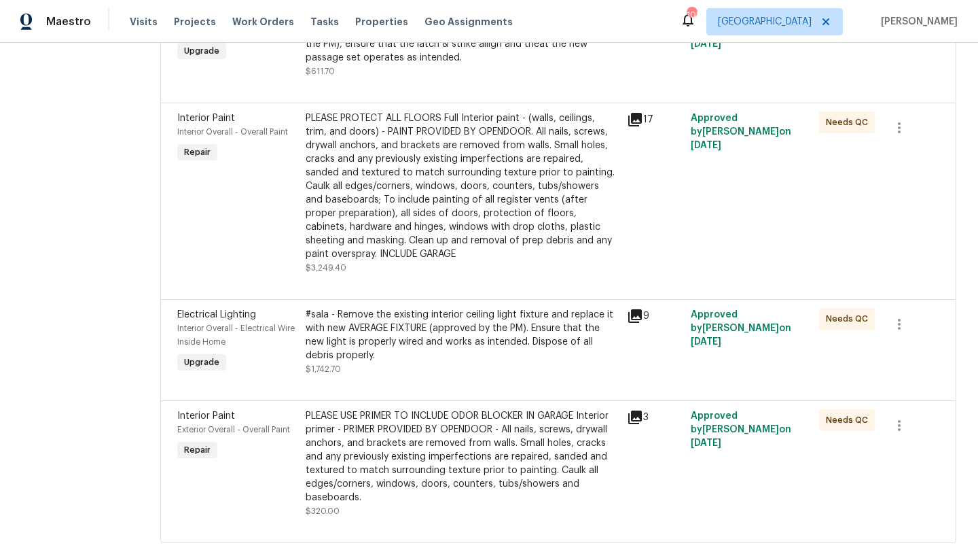
scroll to position [1755, 0]
click at [236, 309] on span "Electrical Lighting" at bounding box center [216, 314] width 79 height 10
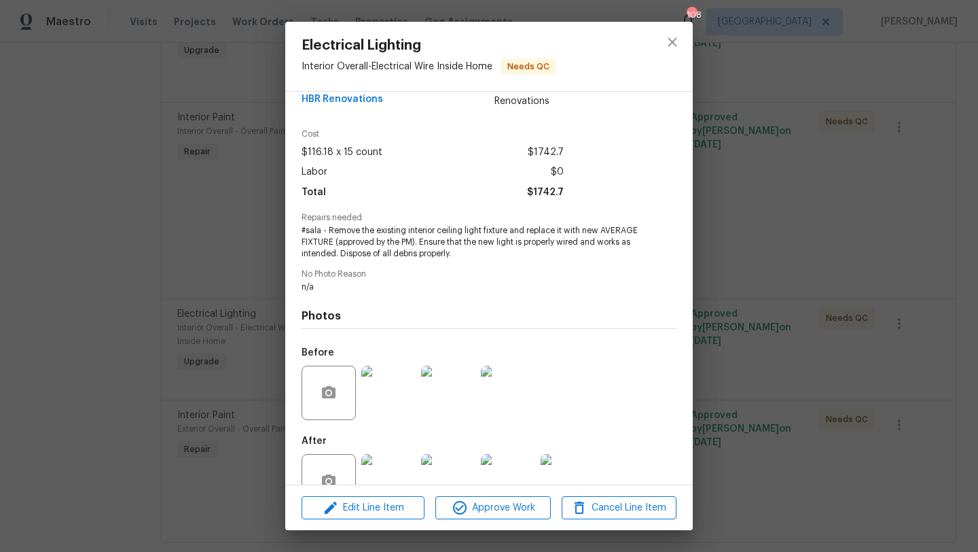
scroll to position [62, 0]
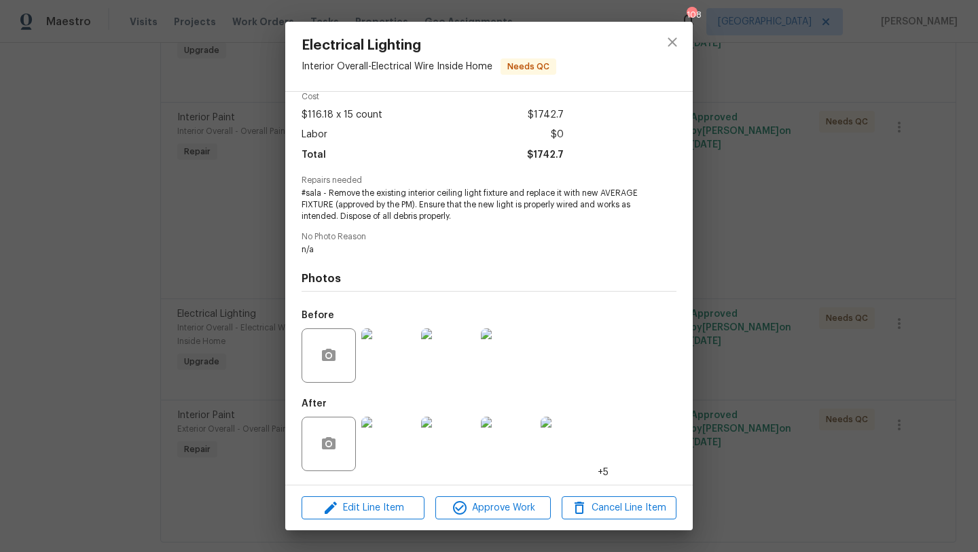
click at [400, 442] on img at bounding box center [388, 443] width 54 height 54
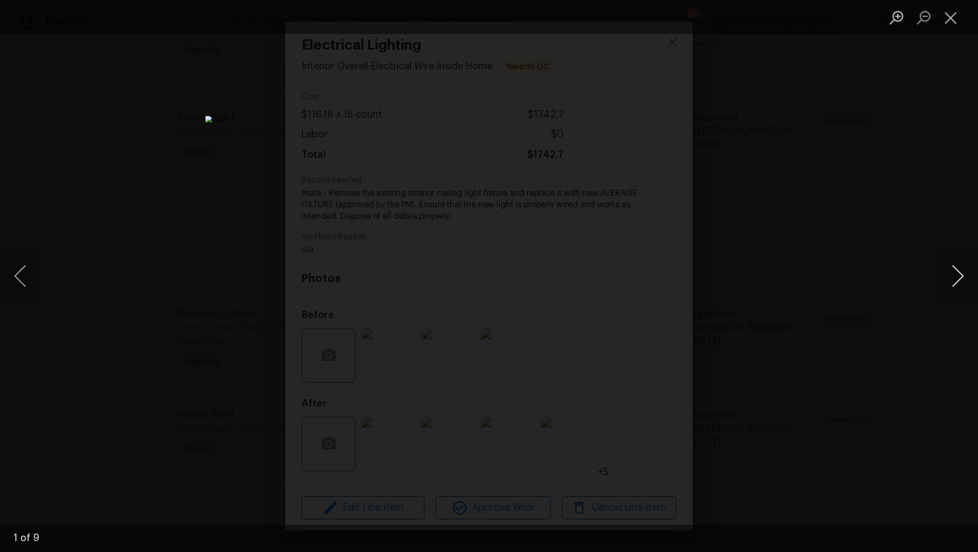
click at [952, 278] on button "Next image" at bounding box center [957, 276] width 41 height 54
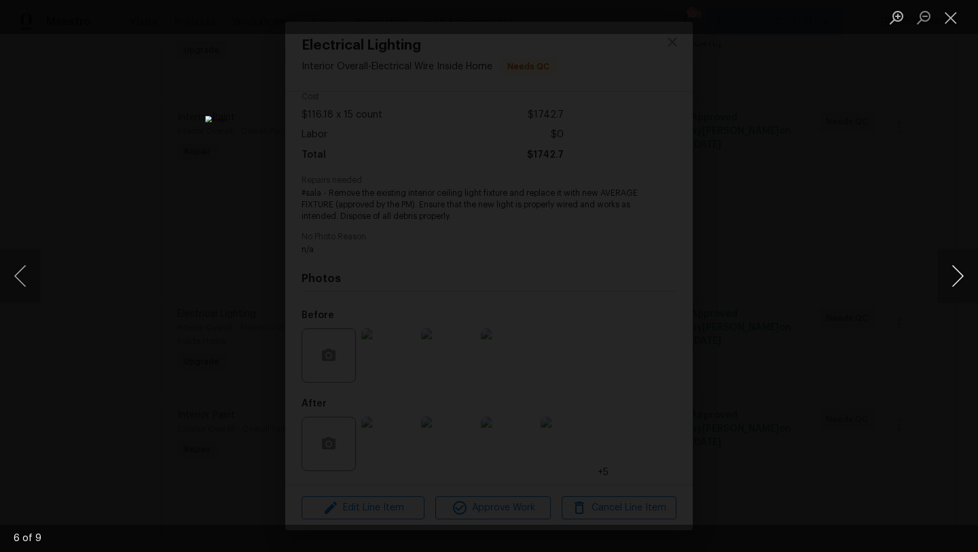
click at [952, 278] on button "Next image" at bounding box center [957, 276] width 41 height 54
click at [954, 26] on button "Close lightbox" at bounding box center [950, 17] width 27 height 24
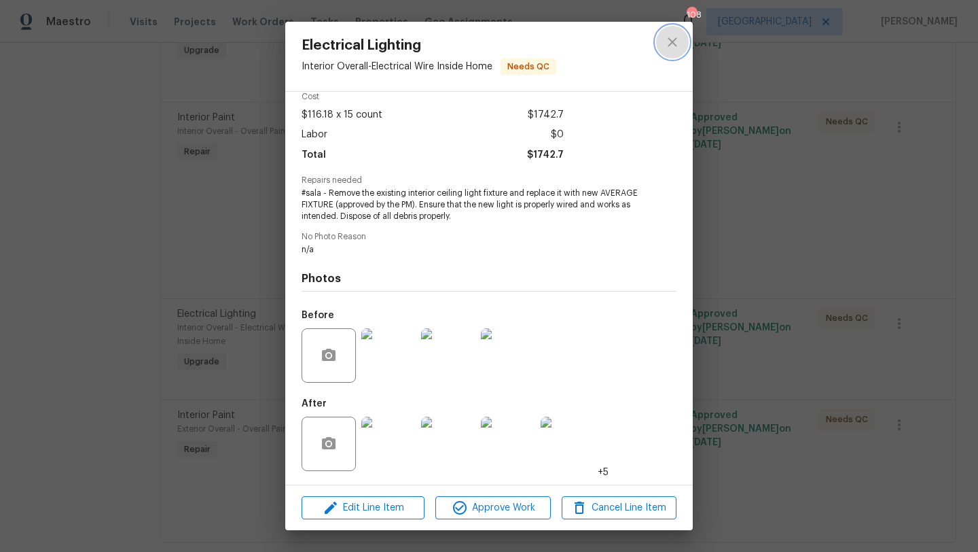
click at [676, 43] on icon "close" at bounding box center [672, 42] width 16 height 16
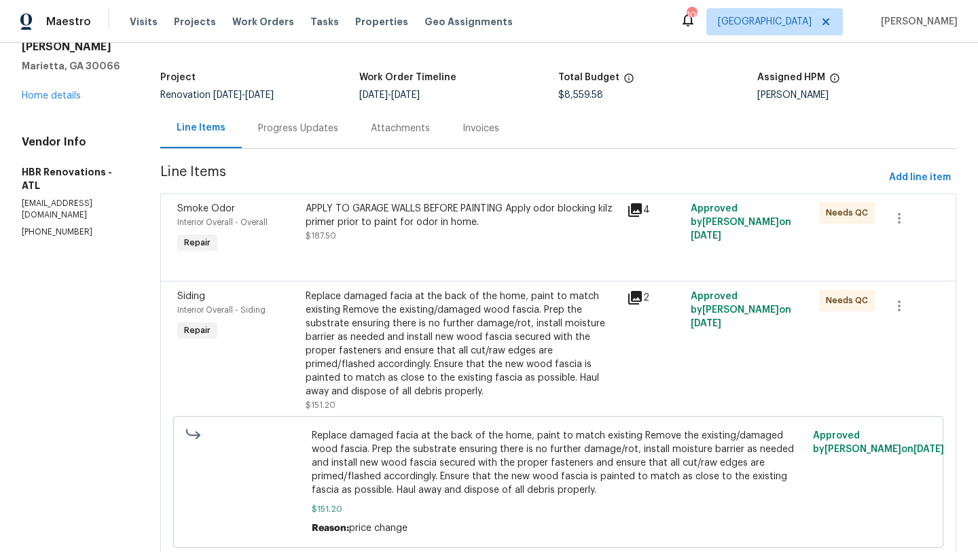
scroll to position [0, 0]
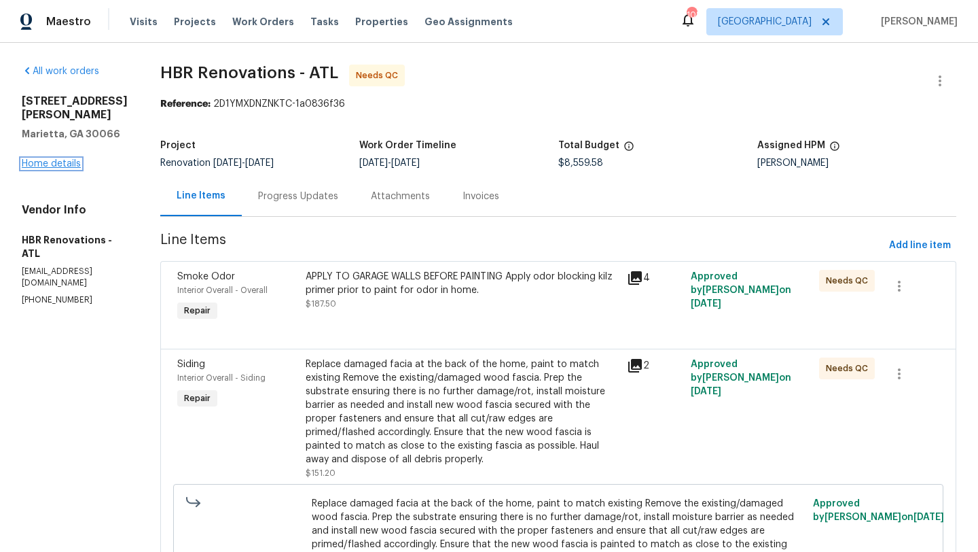
click at [71, 162] on link "Home details" at bounding box center [51, 164] width 59 height 10
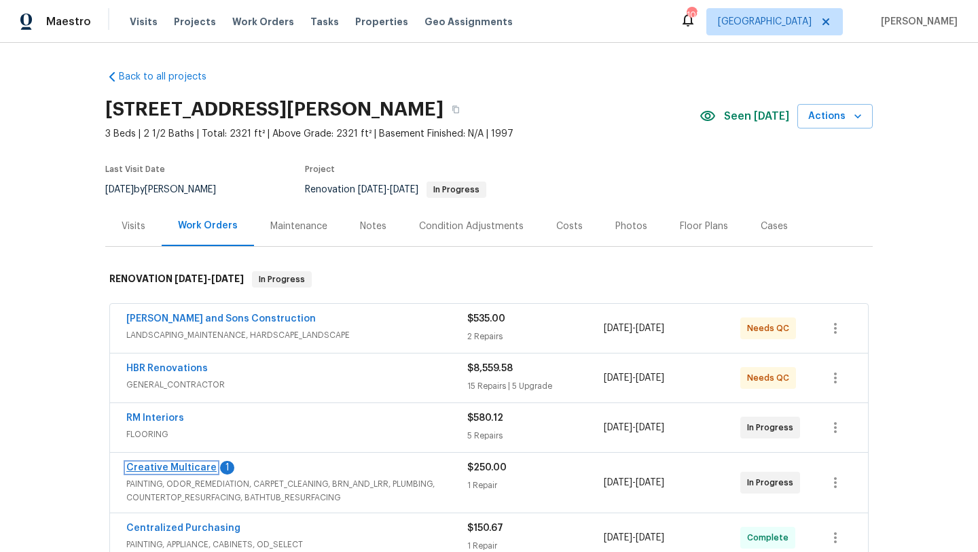
click at [173, 464] on link "Creative Multicare" at bounding box center [171, 468] width 90 height 10
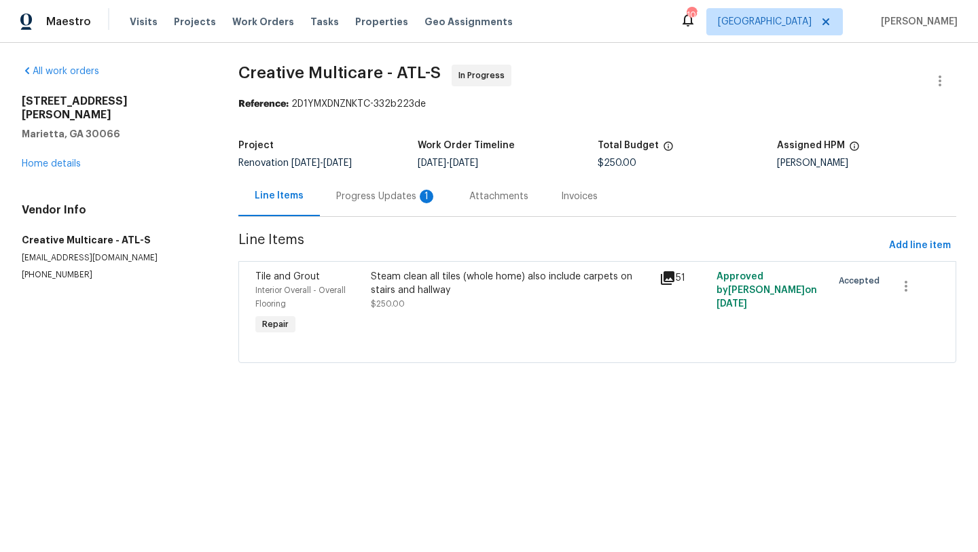
click at [348, 197] on div "Progress Updates 1" at bounding box center [386, 197] width 101 height 14
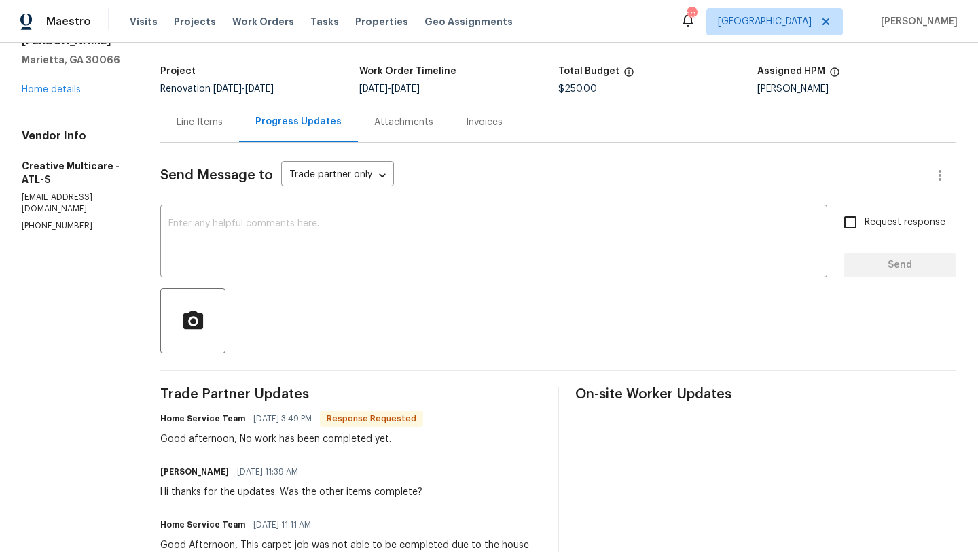
scroll to position [75, 0]
click at [73, 84] on link "Home details" at bounding box center [51, 89] width 59 height 10
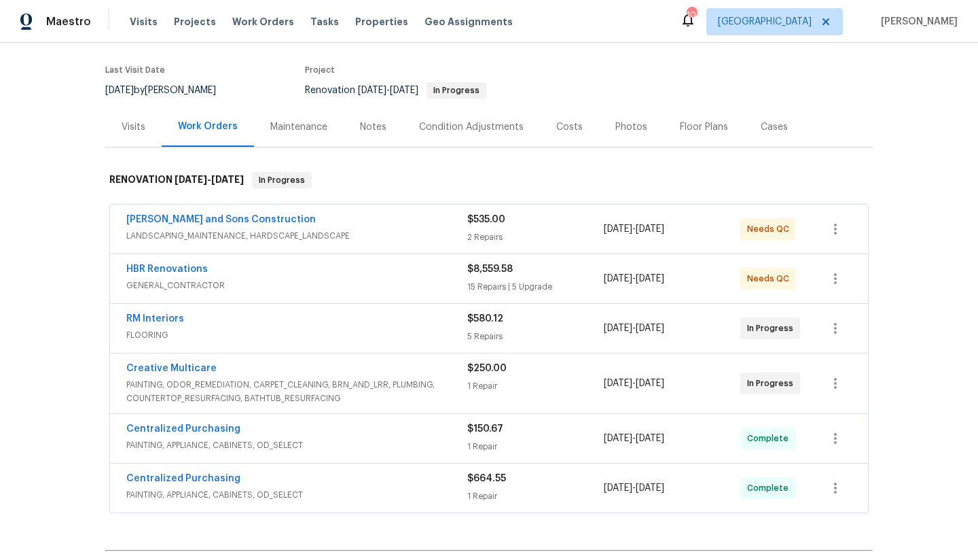
scroll to position [102, 0]
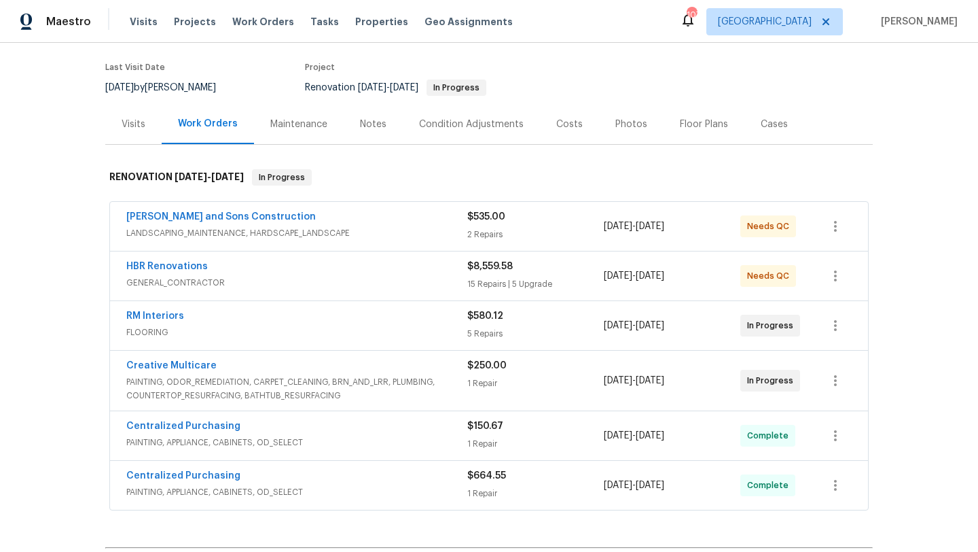
click at [296, 126] on div "Maintenance" at bounding box center [298, 125] width 57 height 14
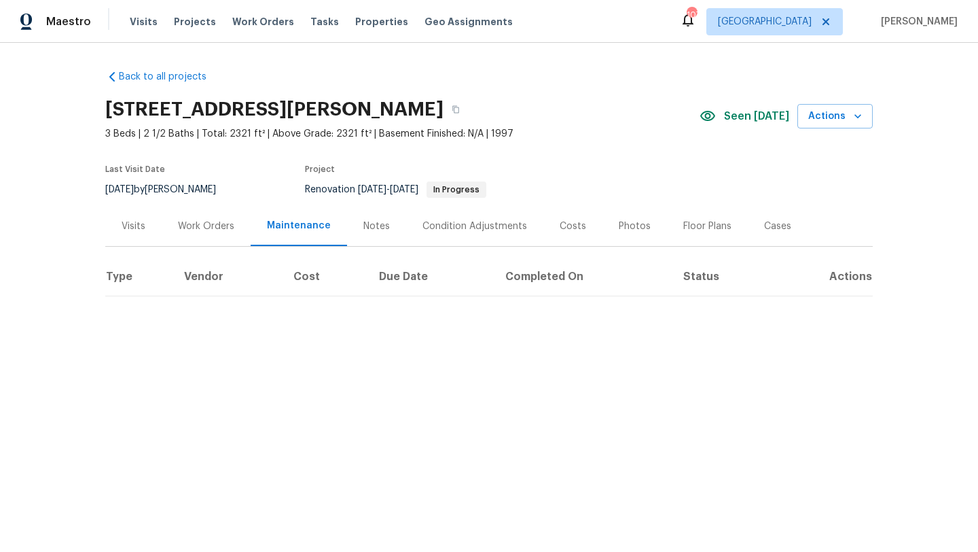
click at [226, 228] on div "Work Orders" at bounding box center [206, 226] width 56 height 14
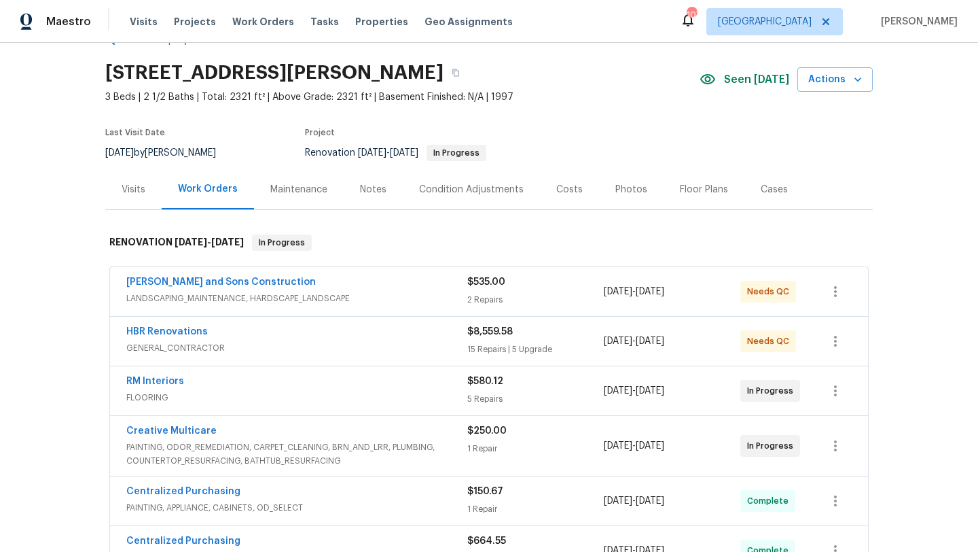
scroll to position [43, 0]
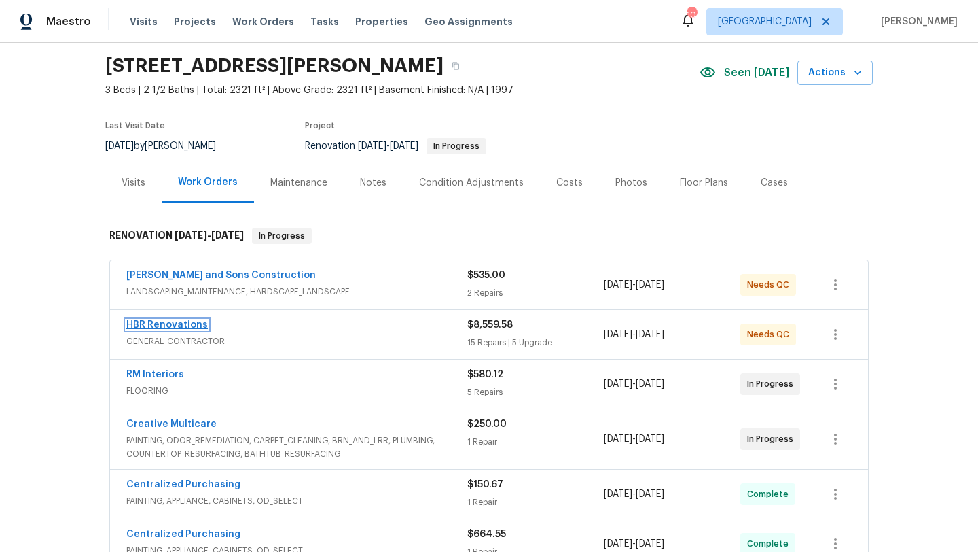
click at [191, 325] on link "HBR Renovations" at bounding box center [167, 325] width 82 height 10
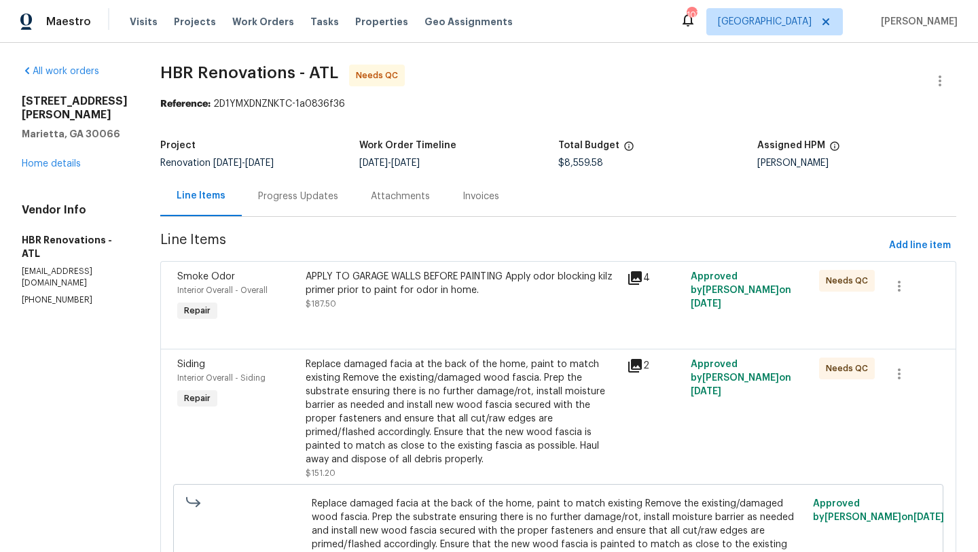
click at [289, 198] on div "Progress Updates" at bounding box center [298, 197] width 80 height 14
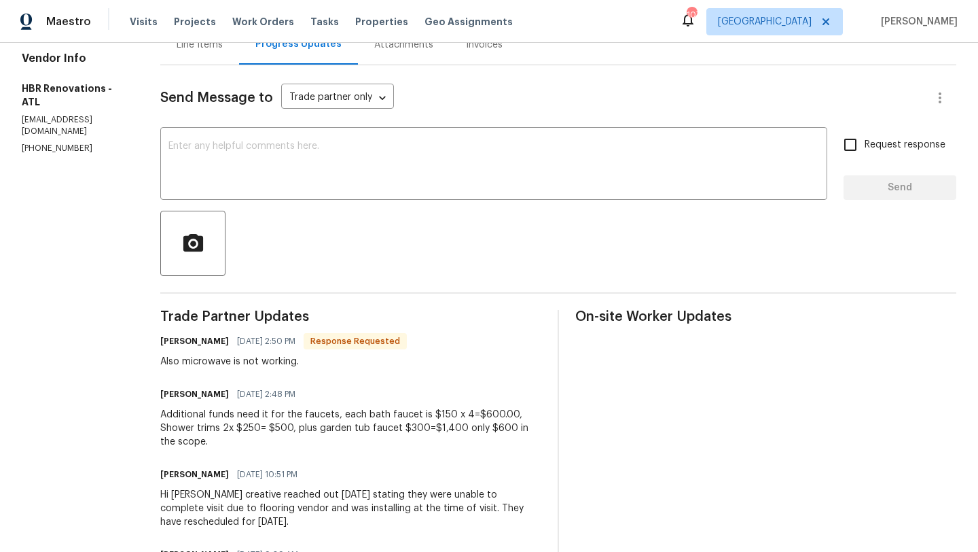
scroll to position [153, 0]
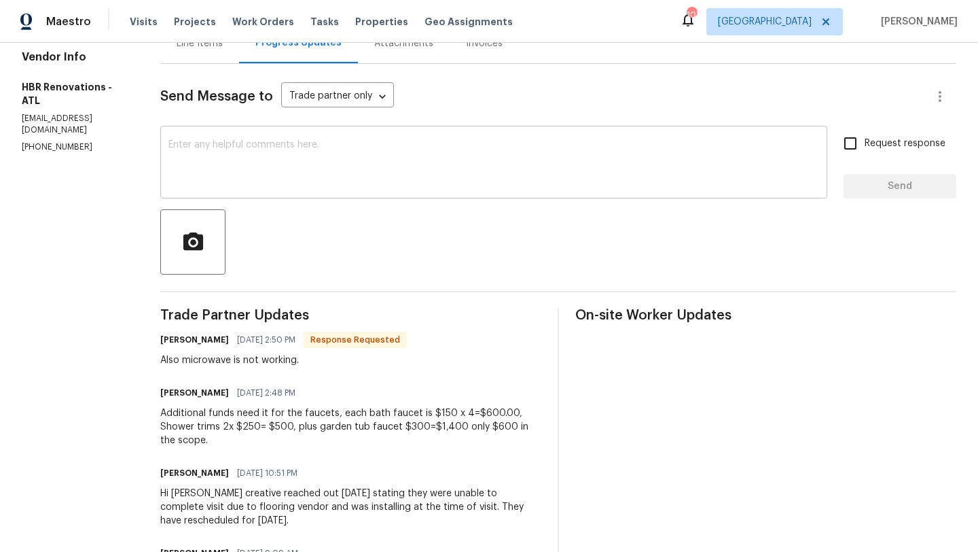
click at [315, 178] on textarea at bounding box center [493, 164] width 651 height 48
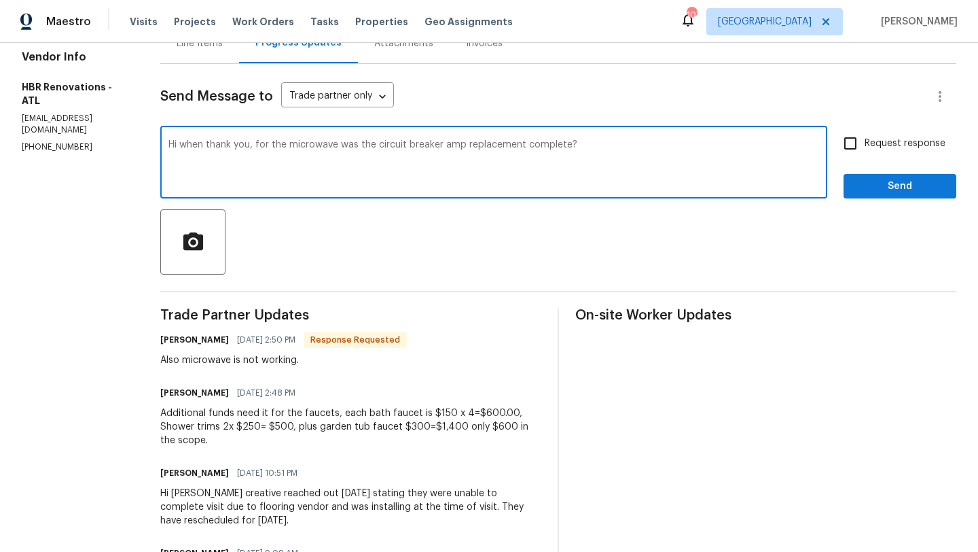
click at [203, 146] on textarea "Hi when thank you, for the microwave was the circuit breaker amp replacement co…" at bounding box center [493, 164] width 651 height 48
click at [212, 146] on textarea "Hi Wendy. Thank you, for the microwave was the circuit breaker amp replacement …" at bounding box center [493, 164] width 651 height 48
click at [257, 148] on textarea "Hi Wendy, thank you, for the microwave was the circuit breaker amp replacement …" at bounding box center [493, 164] width 651 height 48
click at [343, 146] on textarea "Hi Wendy, thank you! for the microwave was the circuit breaker amp replacement …" at bounding box center [493, 164] width 651 height 48
click at [679, 154] on textarea "Hi Wendy, thank you! for the microwave issue was the circuit breaker amp replac…" at bounding box center [493, 164] width 651 height 48
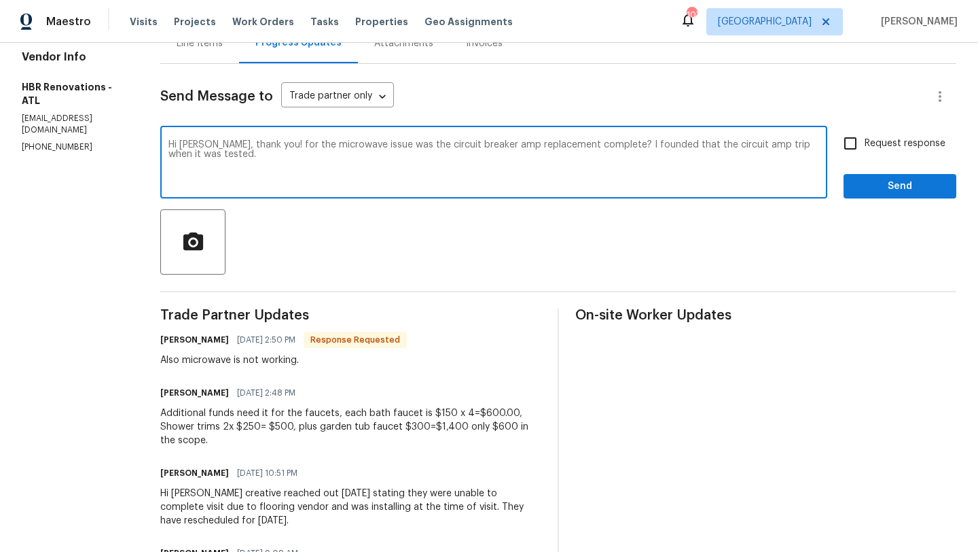
type textarea "Hi Wendy, thank you! for the microwave issue was the circuit breaker amp replac…"
click at [845, 150] on input "Request response" at bounding box center [850, 143] width 29 height 29
checkbox input "true"
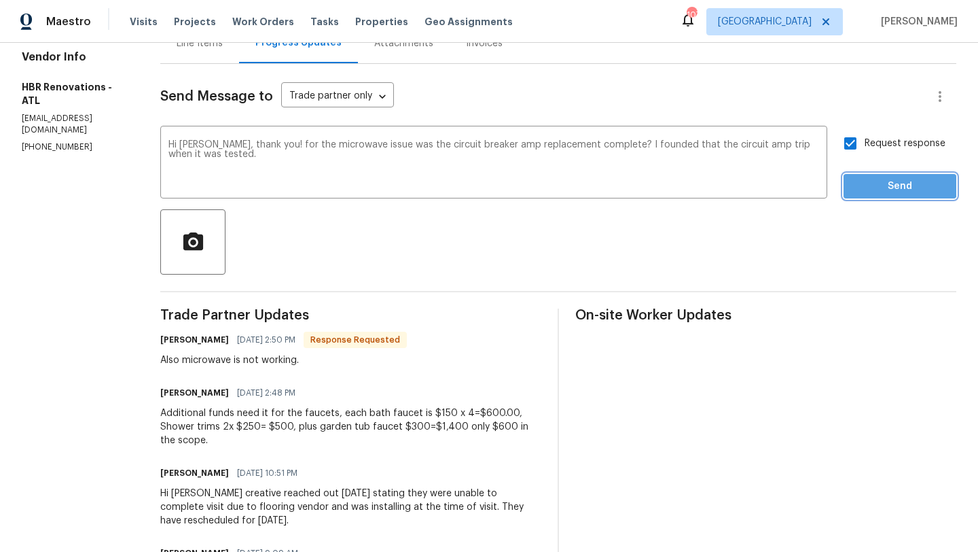
click at [870, 184] on span "Send" at bounding box center [900, 186] width 91 height 17
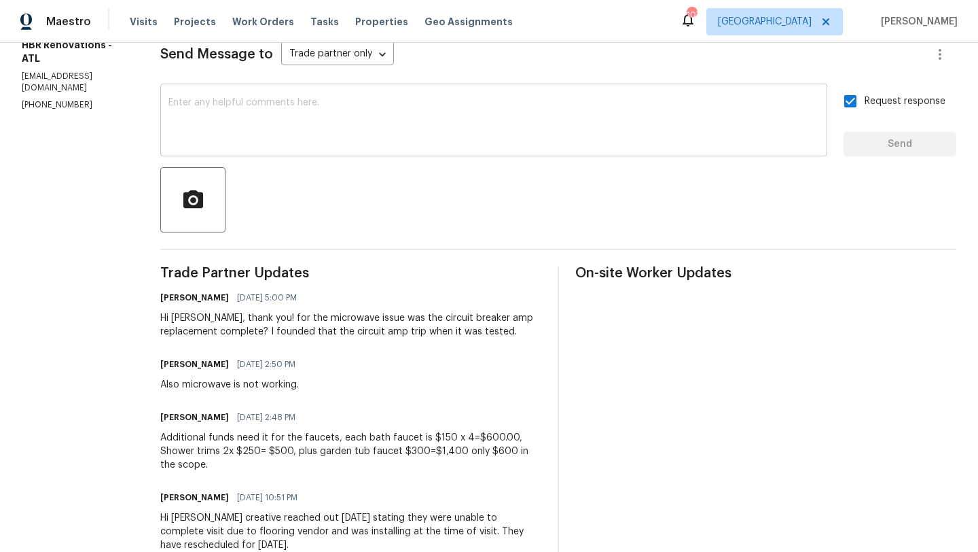
scroll to position [0, 0]
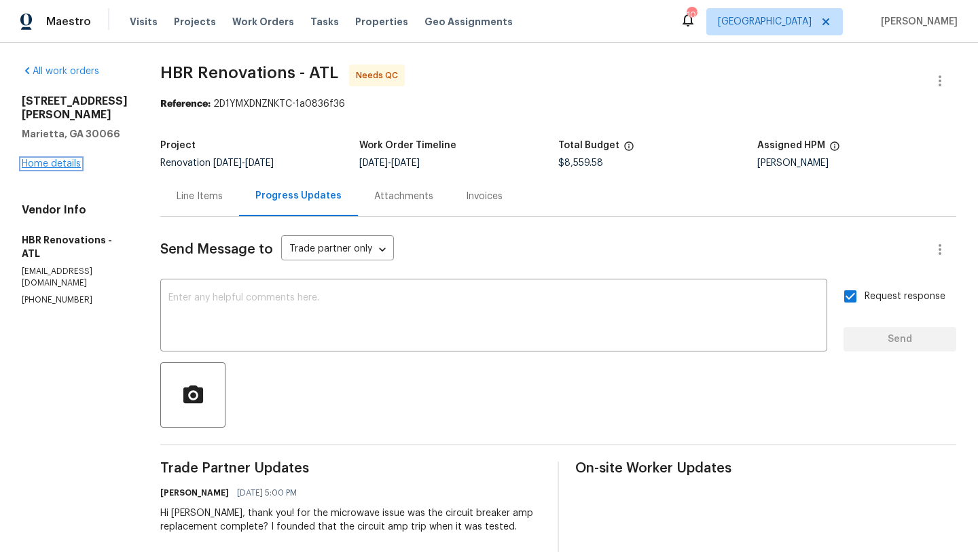
click at [54, 159] on link "Home details" at bounding box center [51, 164] width 59 height 10
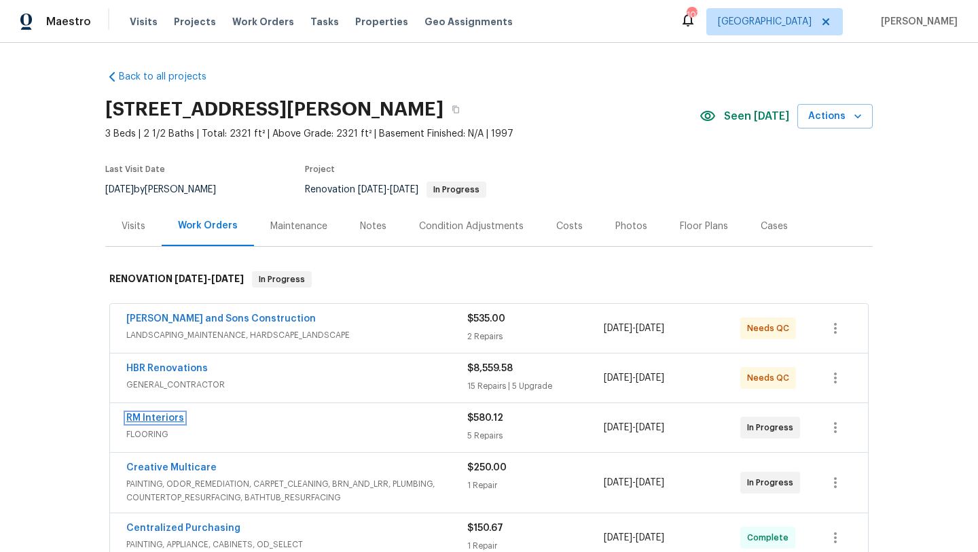
click at [143, 416] on link "RM Interiors" at bounding box center [155, 418] width 58 height 10
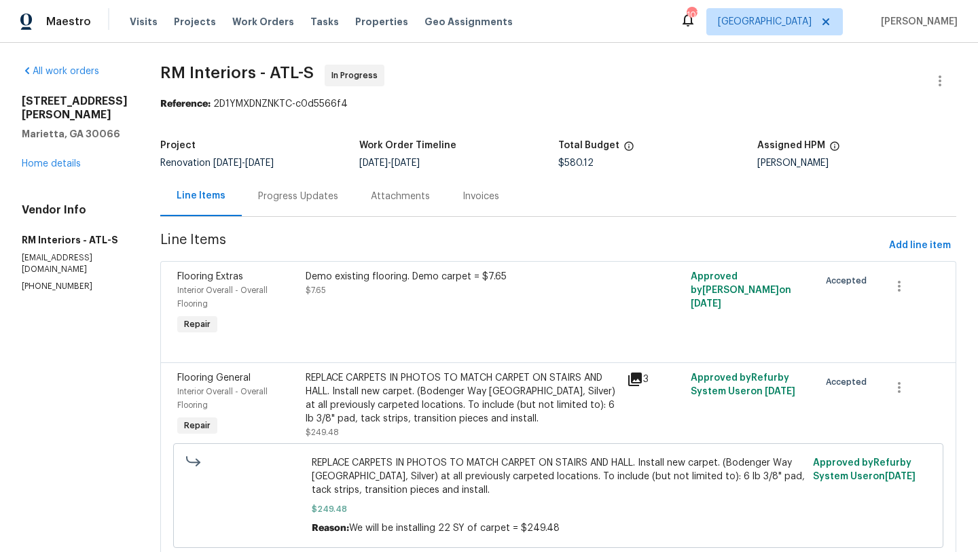
click at [323, 196] on div "Progress Updates" at bounding box center [298, 197] width 80 height 14
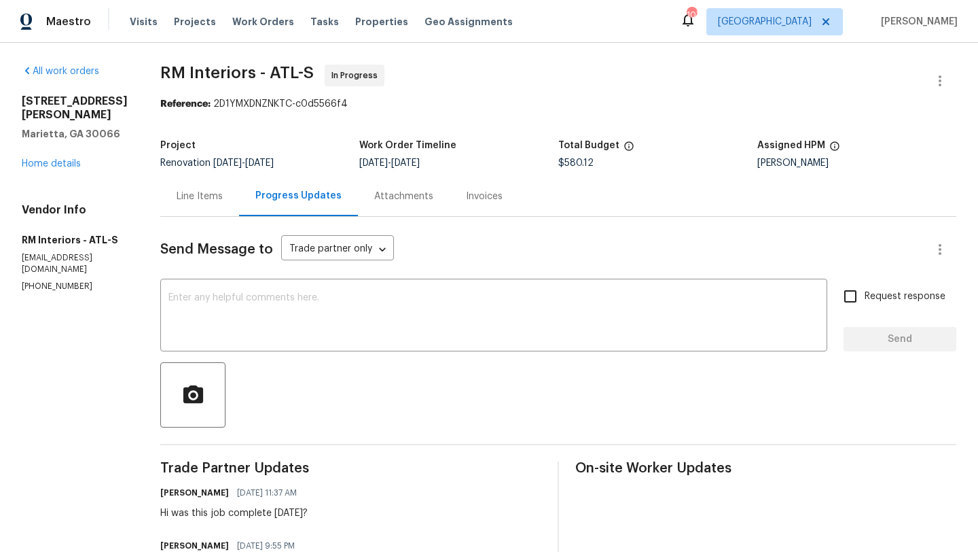
click at [204, 189] on div "Line Items" at bounding box center [199, 196] width 79 height 40
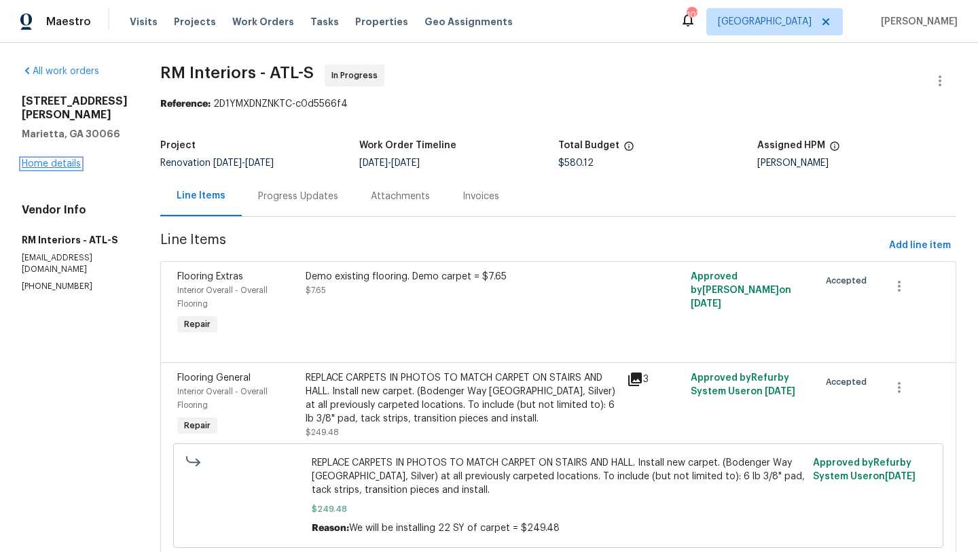
click at [72, 159] on link "Home details" at bounding box center [51, 164] width 59 height 10
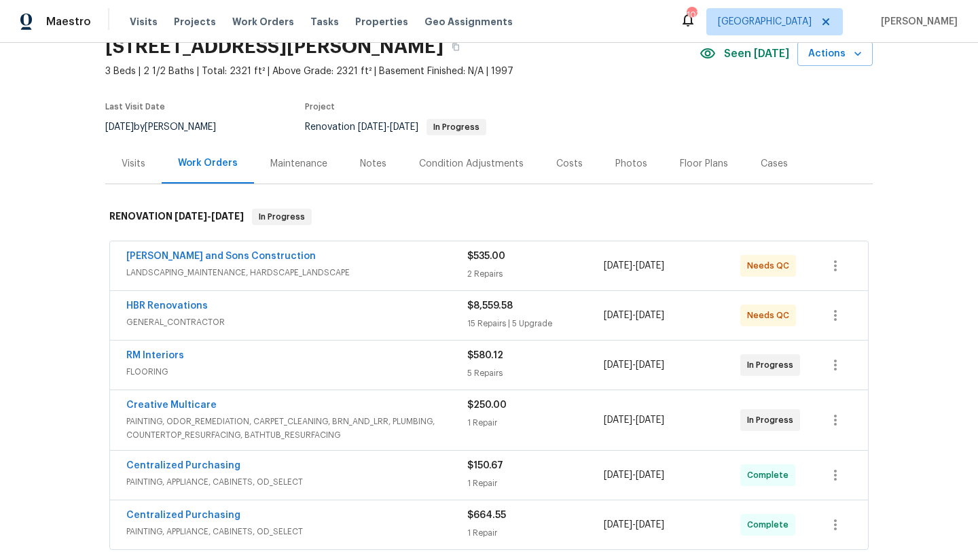
scroll to position [71, 0]
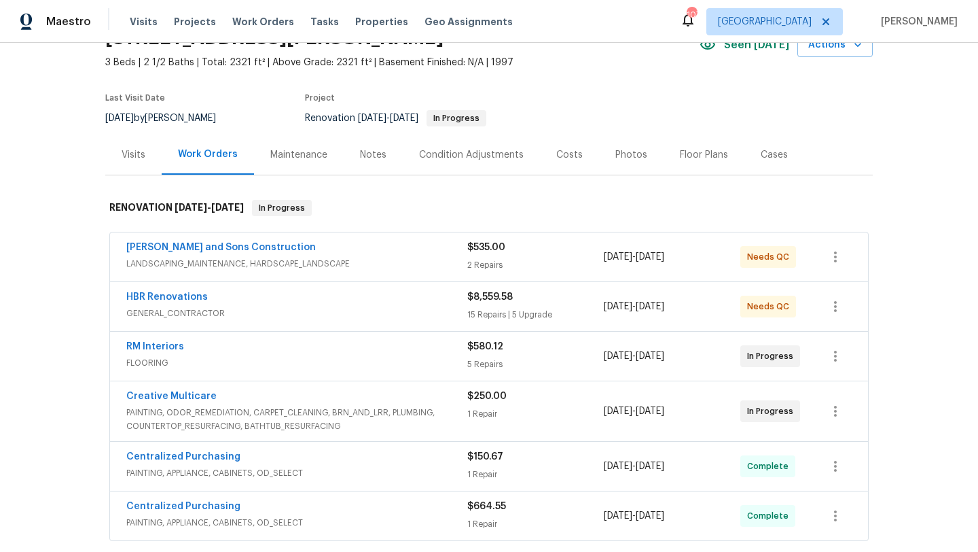
click at [138, 158] on div "Visits" at bounding box center [134, 155] width 24 height 14
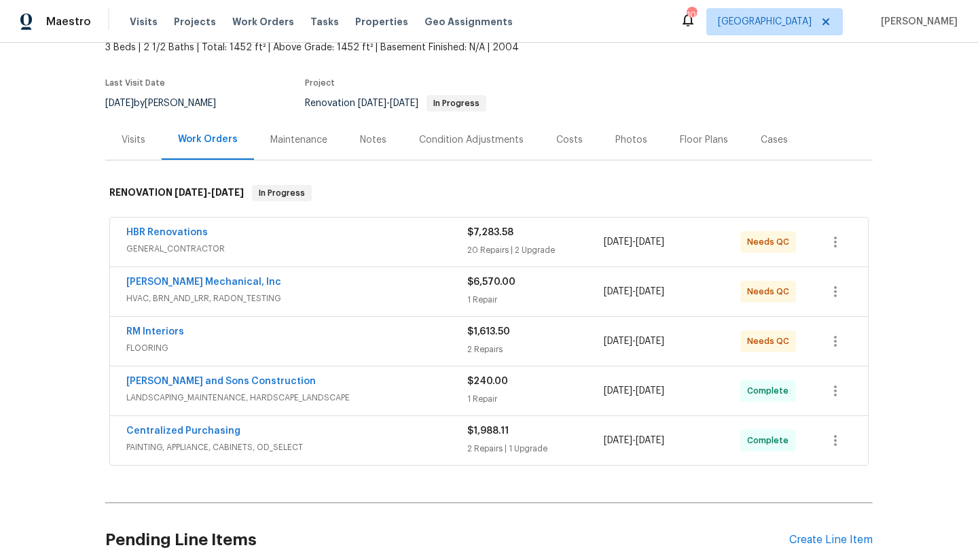
scroll to position [88, 0]
click at [615, 140] on div "Photos" at bounding box center [631, 139] width 32 height 14
